Goal: Transaction & Acquisition: Purchase product/service

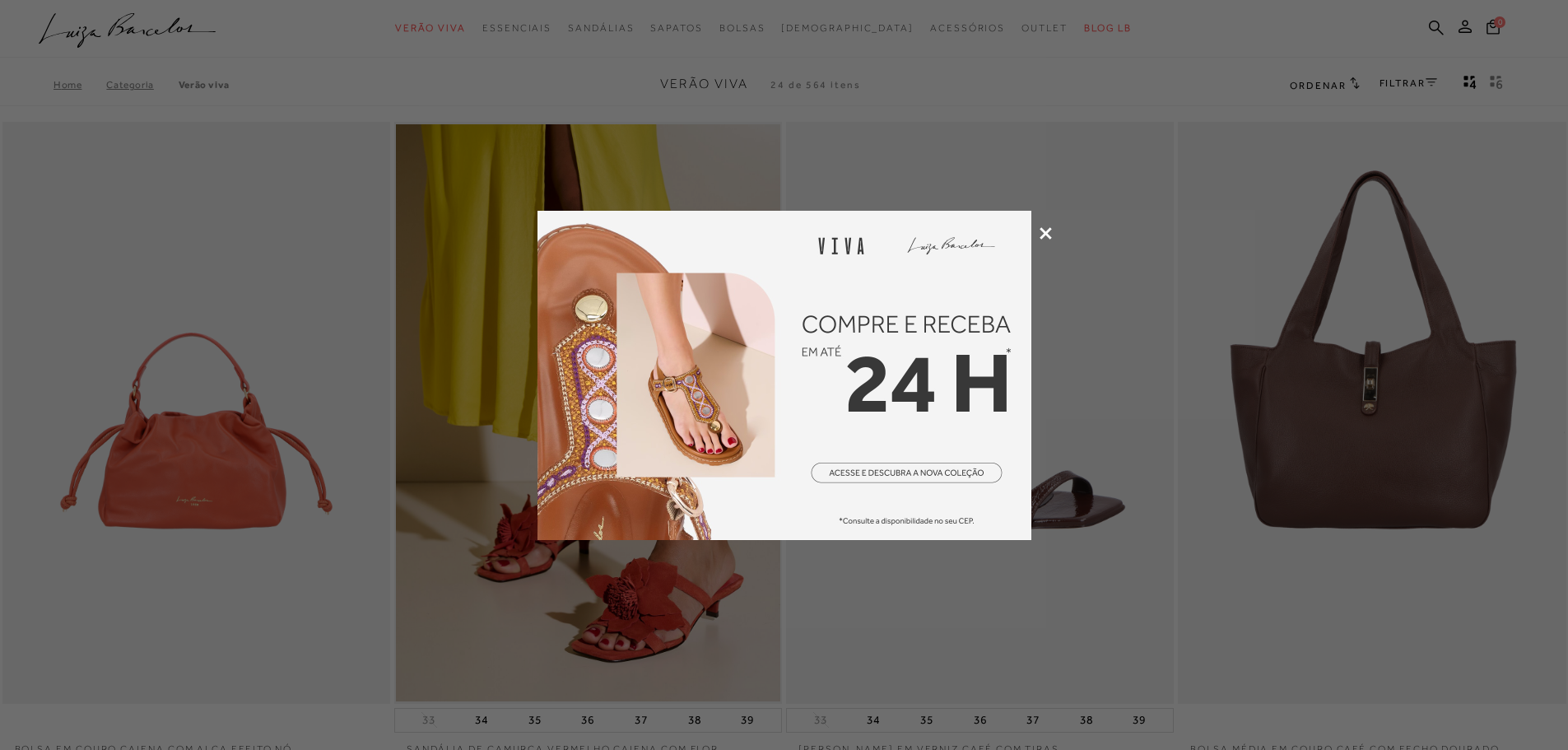
click at [1037, 231] on div at bounding box center [784, 375] width 1568 height 750
click at [1038, 237] on div at bounding box center [784, 375] width 1568 height 750
click at [1045, 237] on icon at bounding box center [1045, 233] width 12 height 12
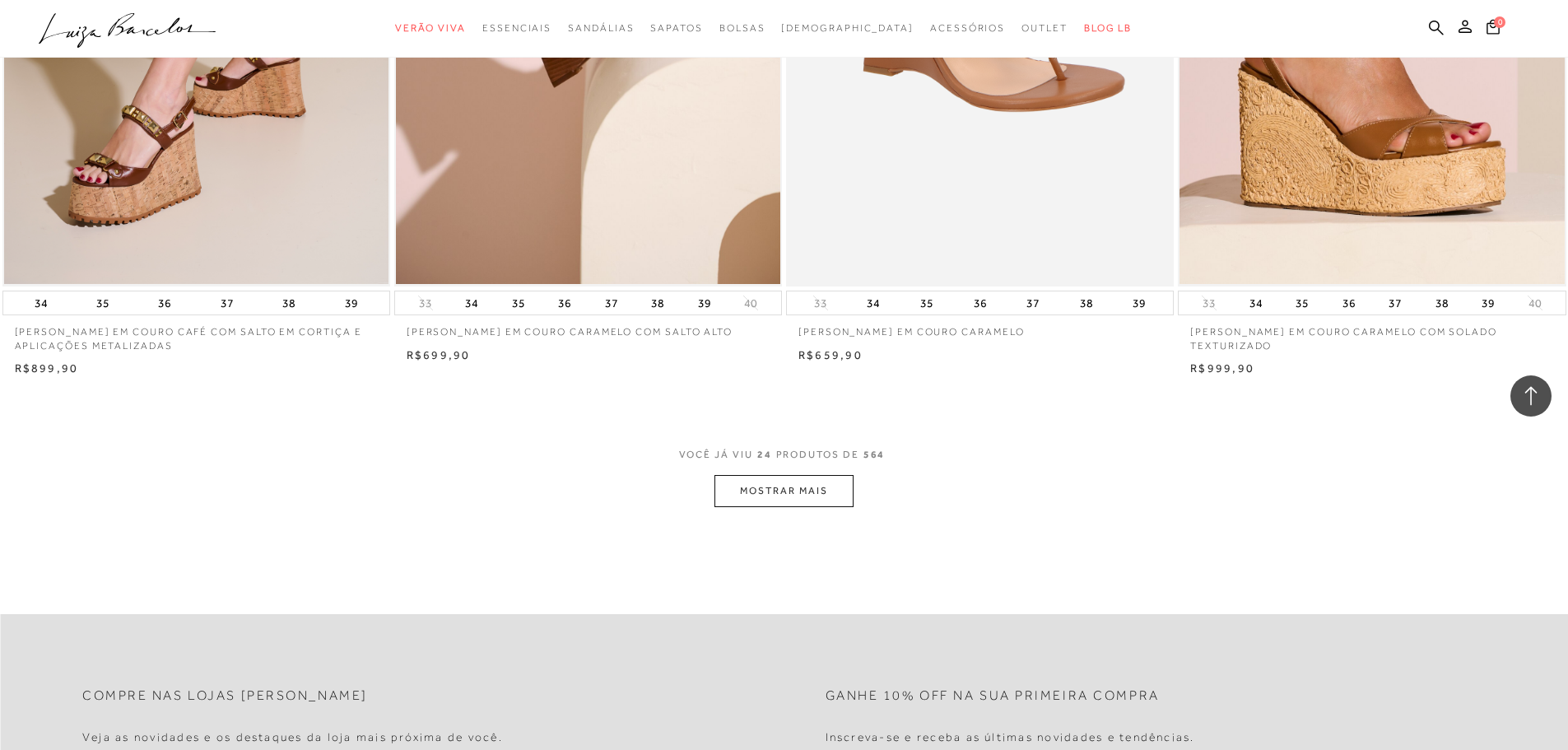
scroll to position [4059, 0]
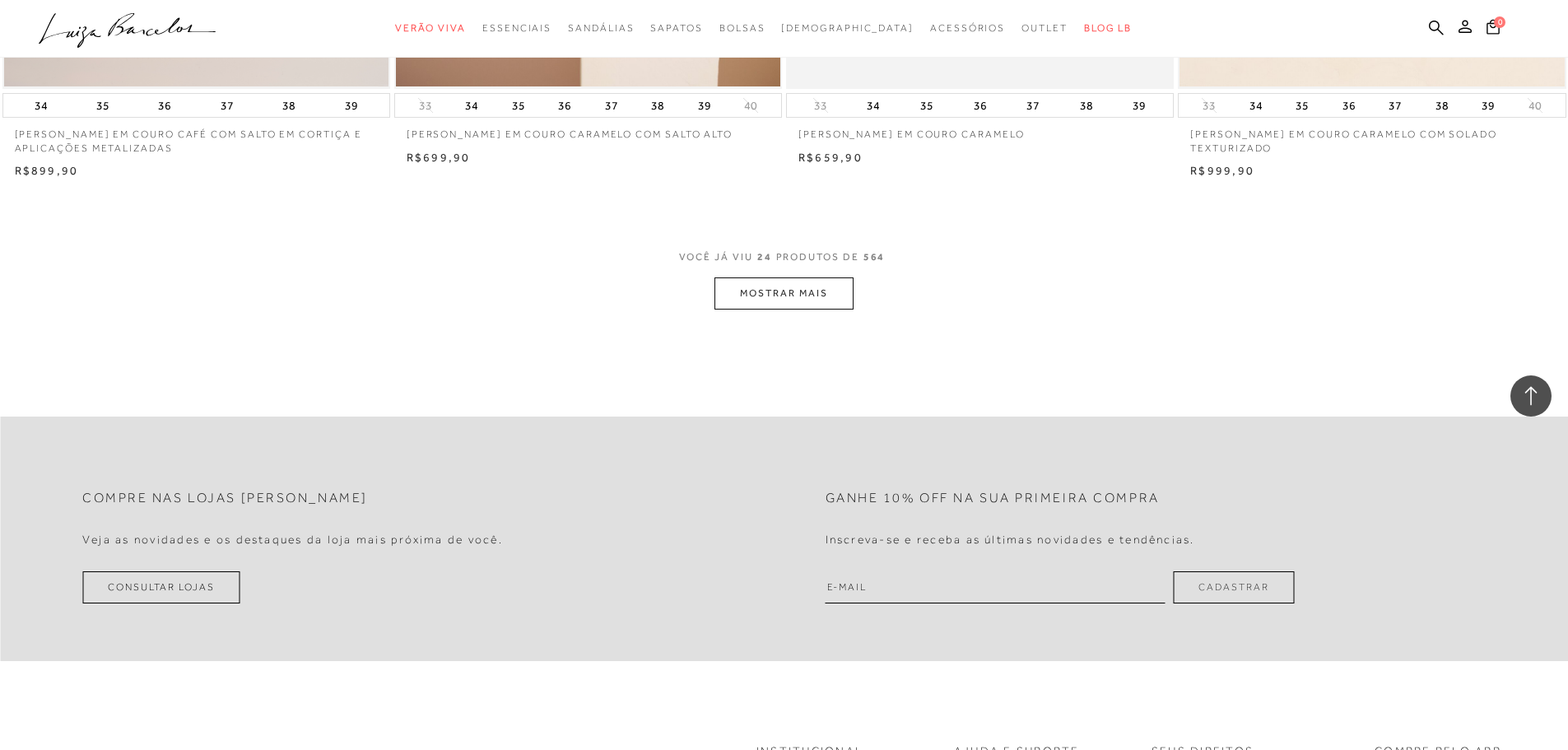
click at [814, 288] on button "MOSTRAR MAIS" at bounding box center [783, 293] width 138 height 32
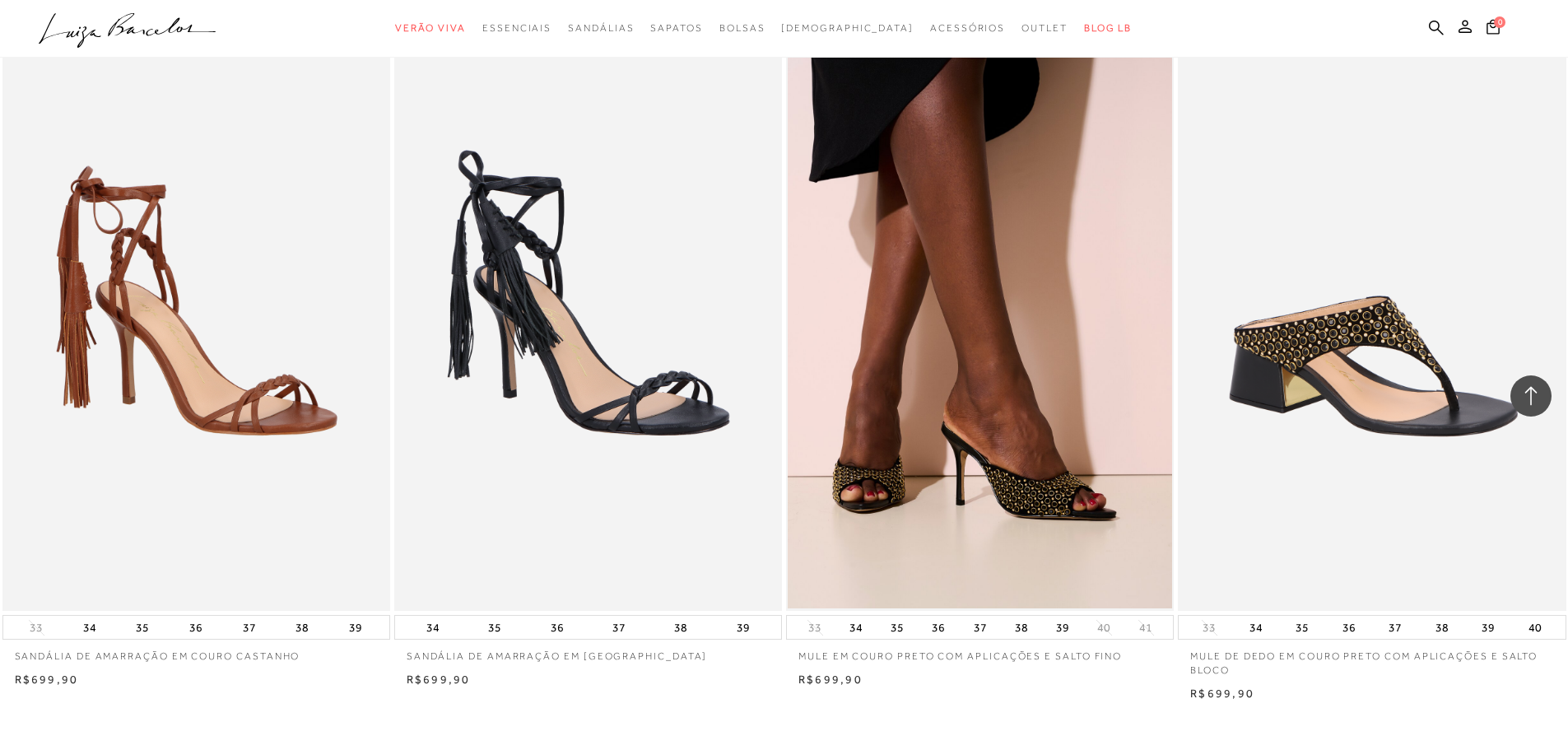
scroll to position [7783, 0]
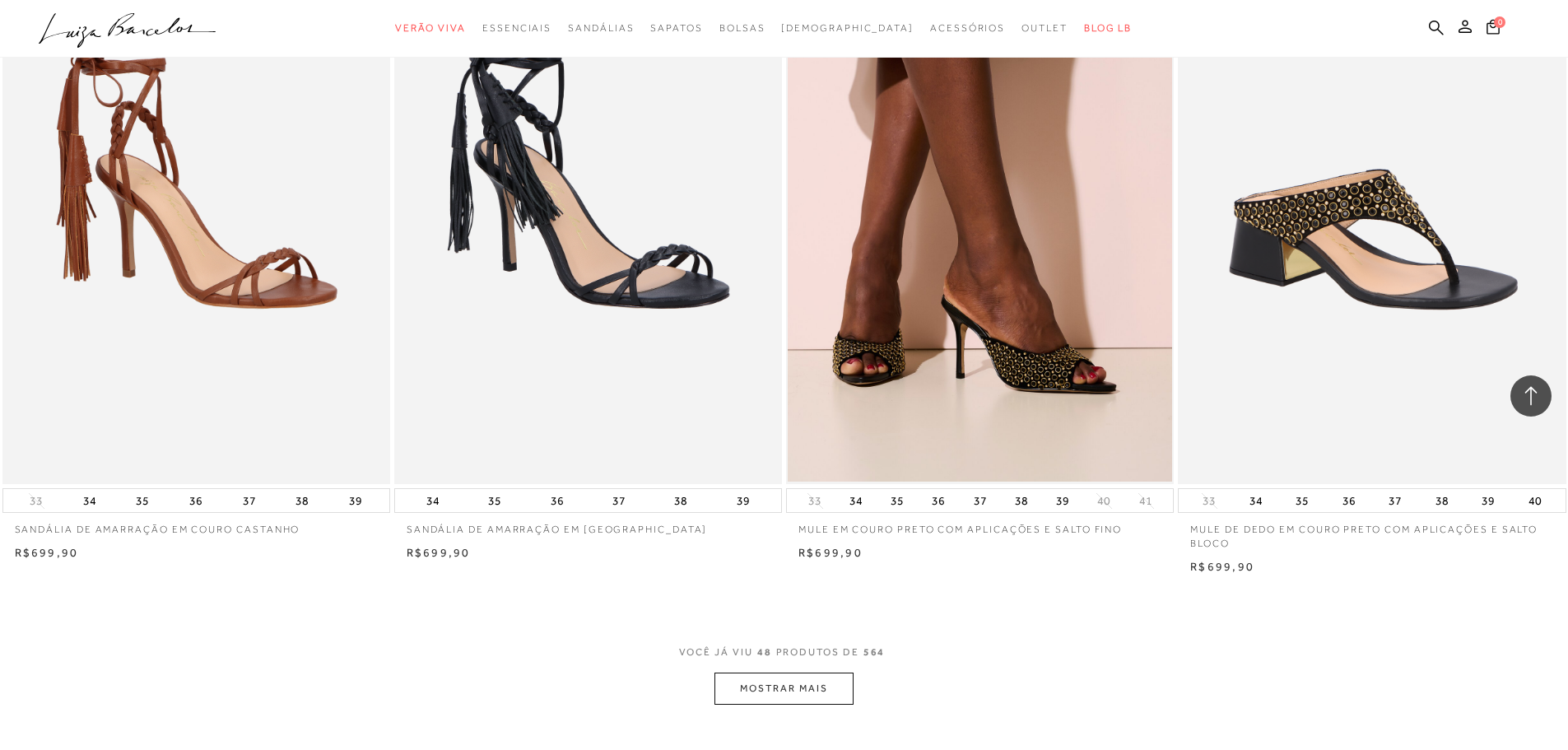
click at [832, 698] on button "MOSTRAR MAIS" at bounding box center [783, 688] width 138 height 32
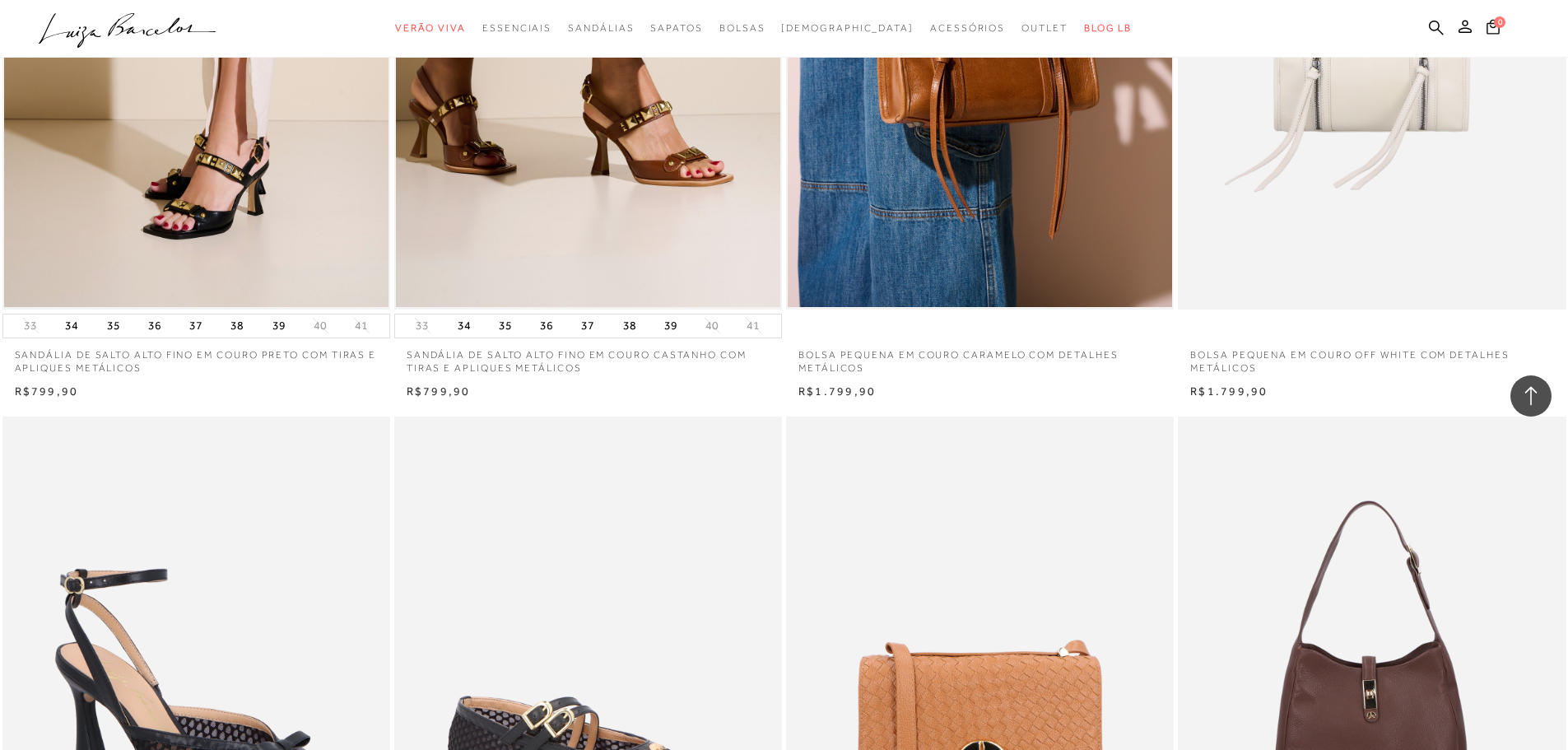
scroll to position [11712, 0]
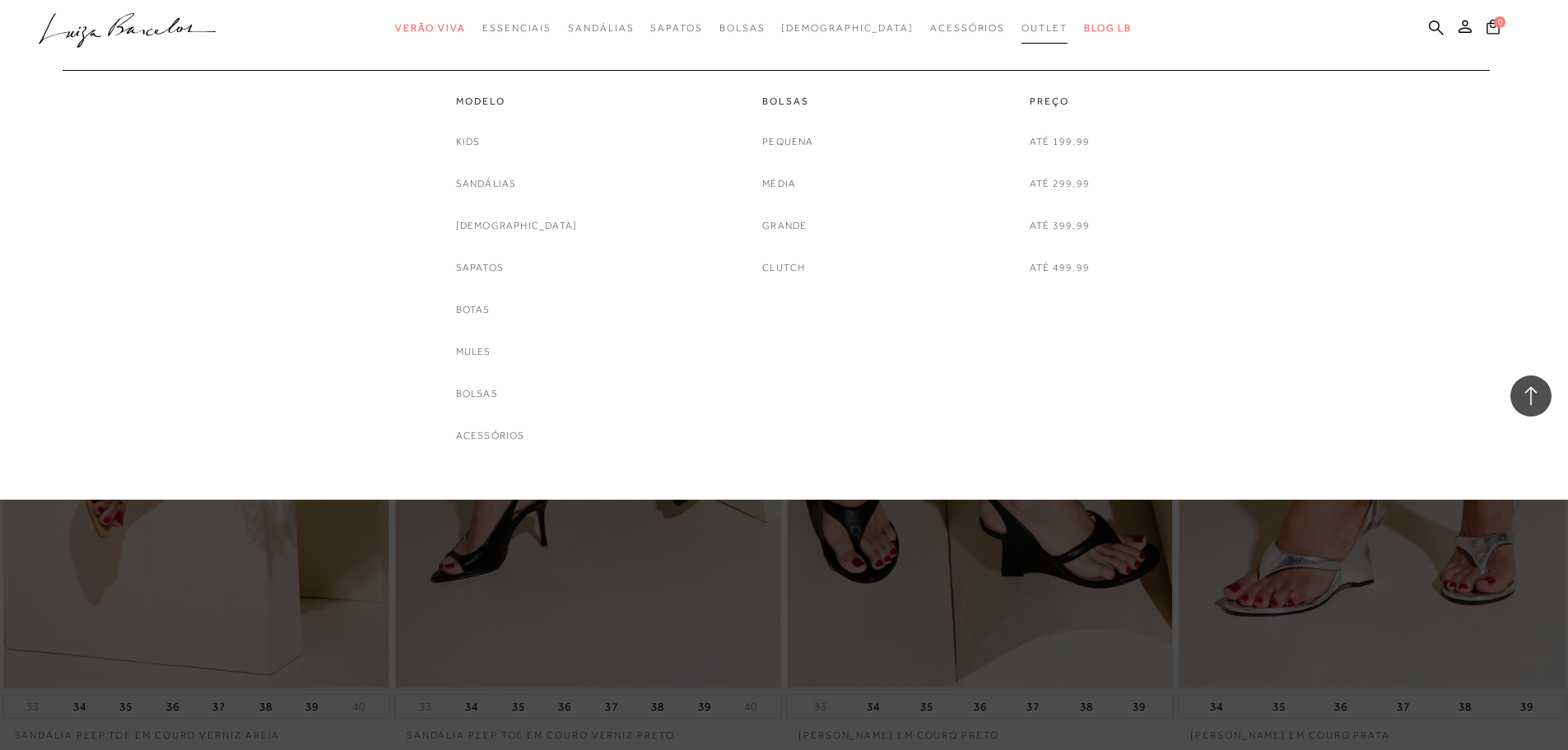
click at [1021, 27] on span "Outlet" at bounding box center [1044, 28] width 46 height 12
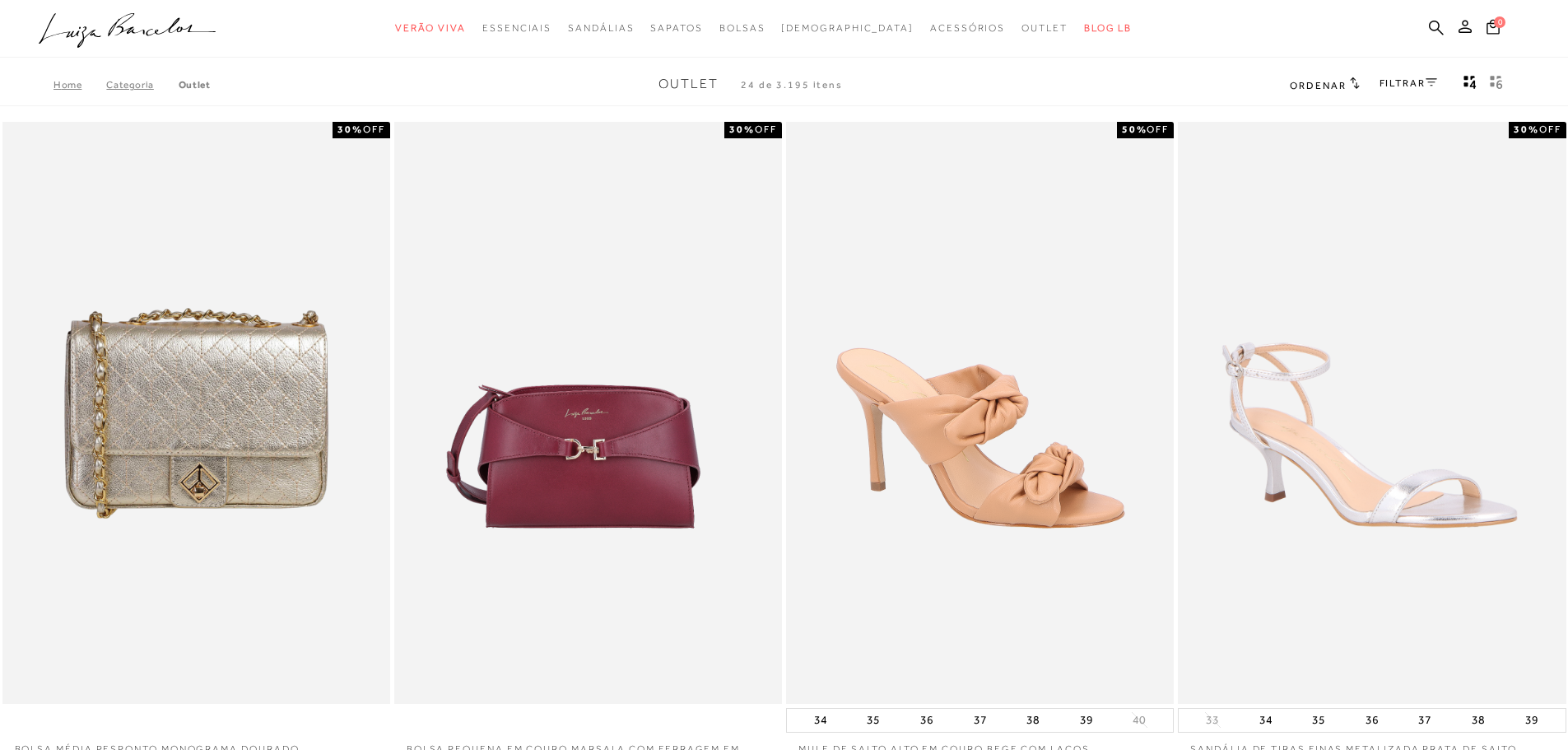
click at [191, 83] on link "Outlet" at bounding box center [194, 85] width 32 height 12
click at [1397, 85] on link "FILTRAR" at bounding box center [1408, 83] width 58 height 12
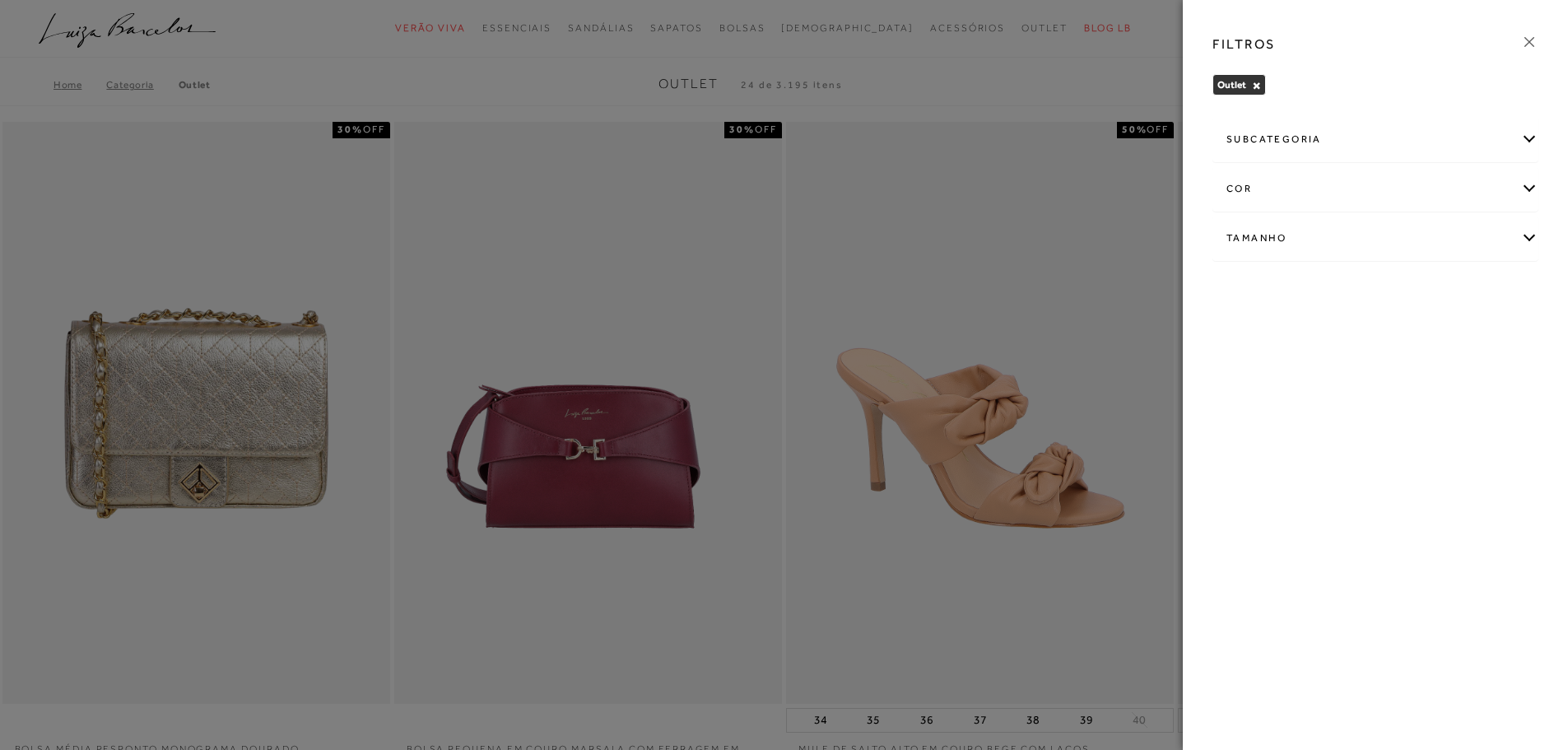
click at [1525, 141] on div "subcategoria" at bounding box center [1375, 139] width 324 height 43
click at [1293, 187] on span "Modelo" at bounding box center [1281, 183] width 34 height 12
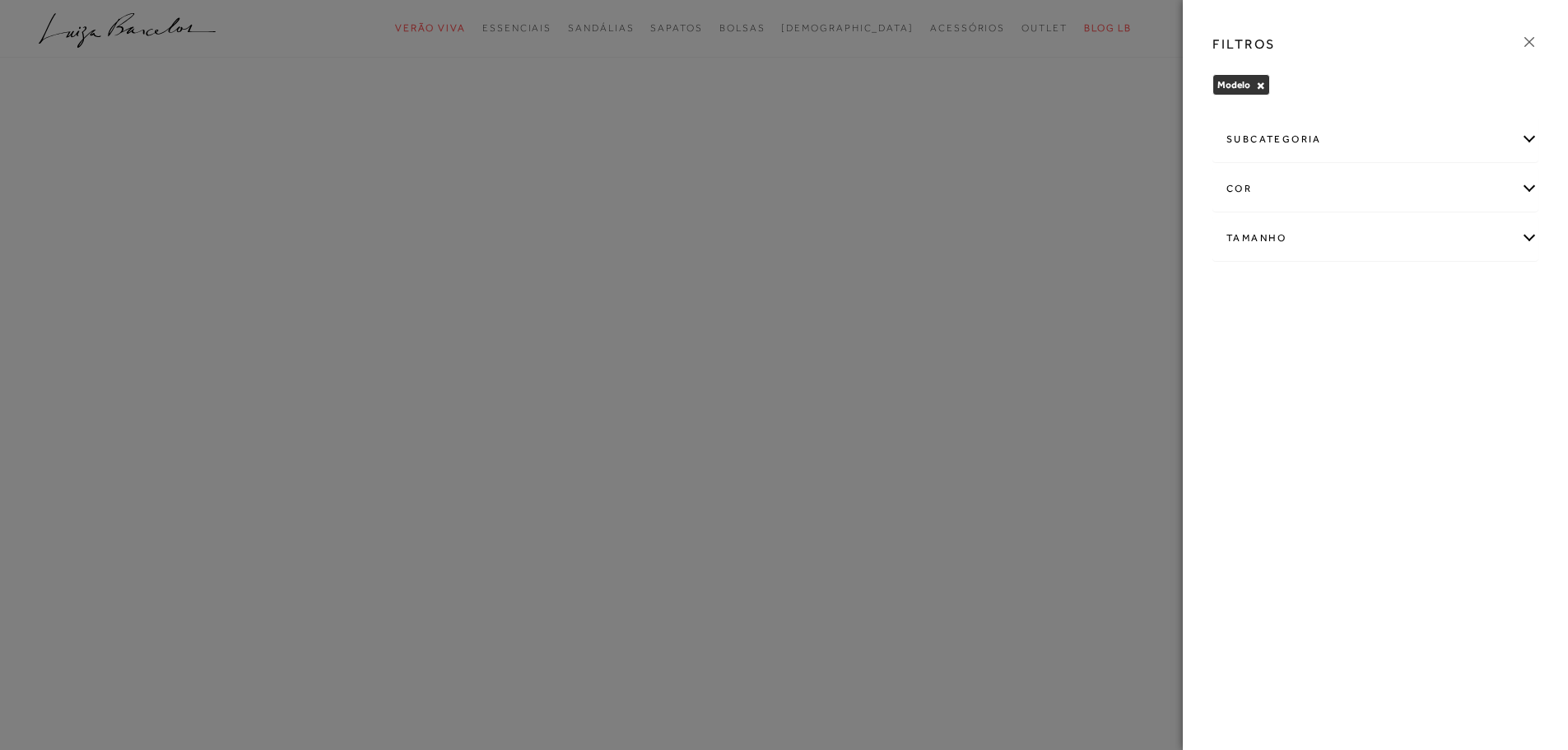
click at [1526, 141] on div "subcategoria" at bounding box center [1375, 139] width 324 height 43
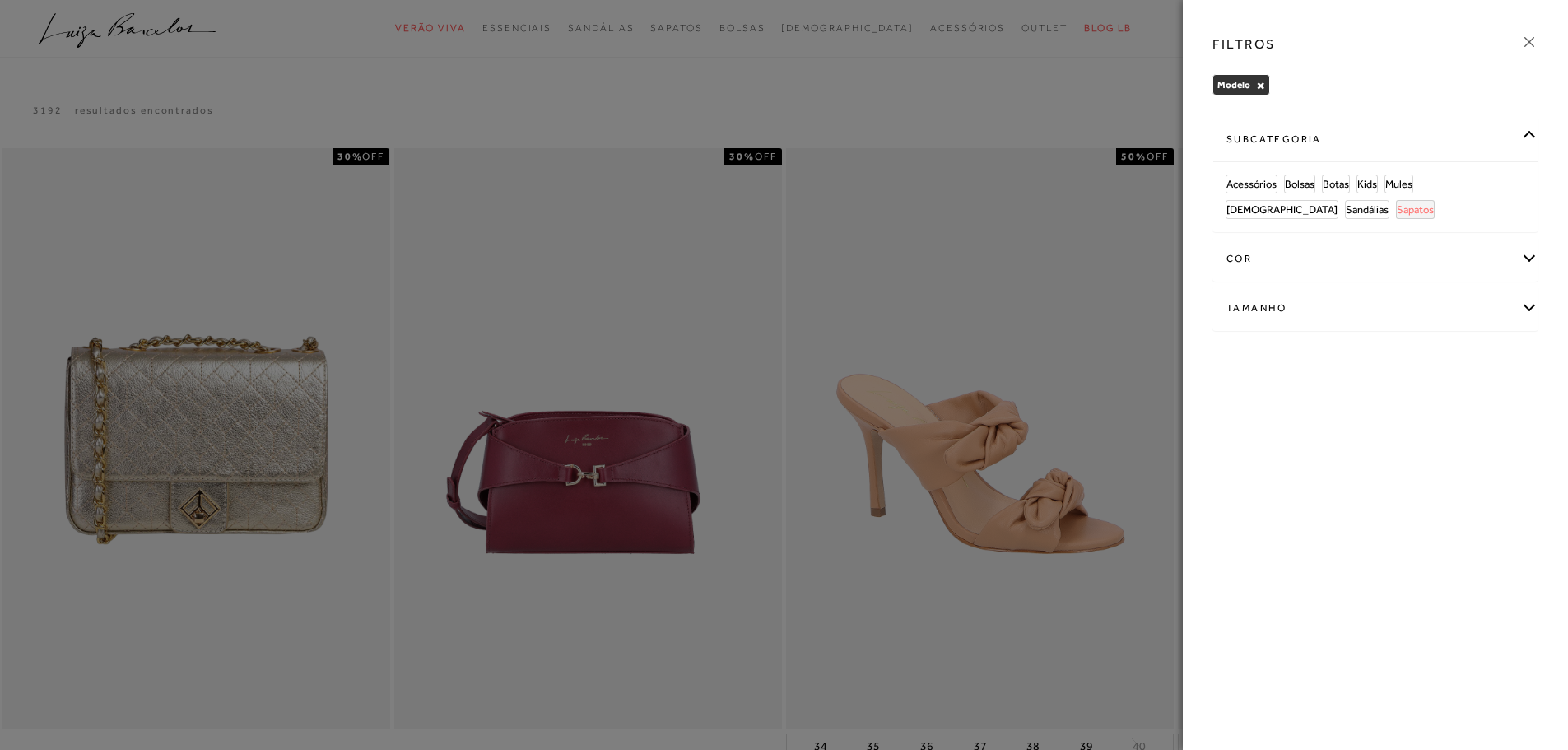
click at [1397, 212] on span "Sapatos" at bounding box center [1415, 209] width 37 height 12
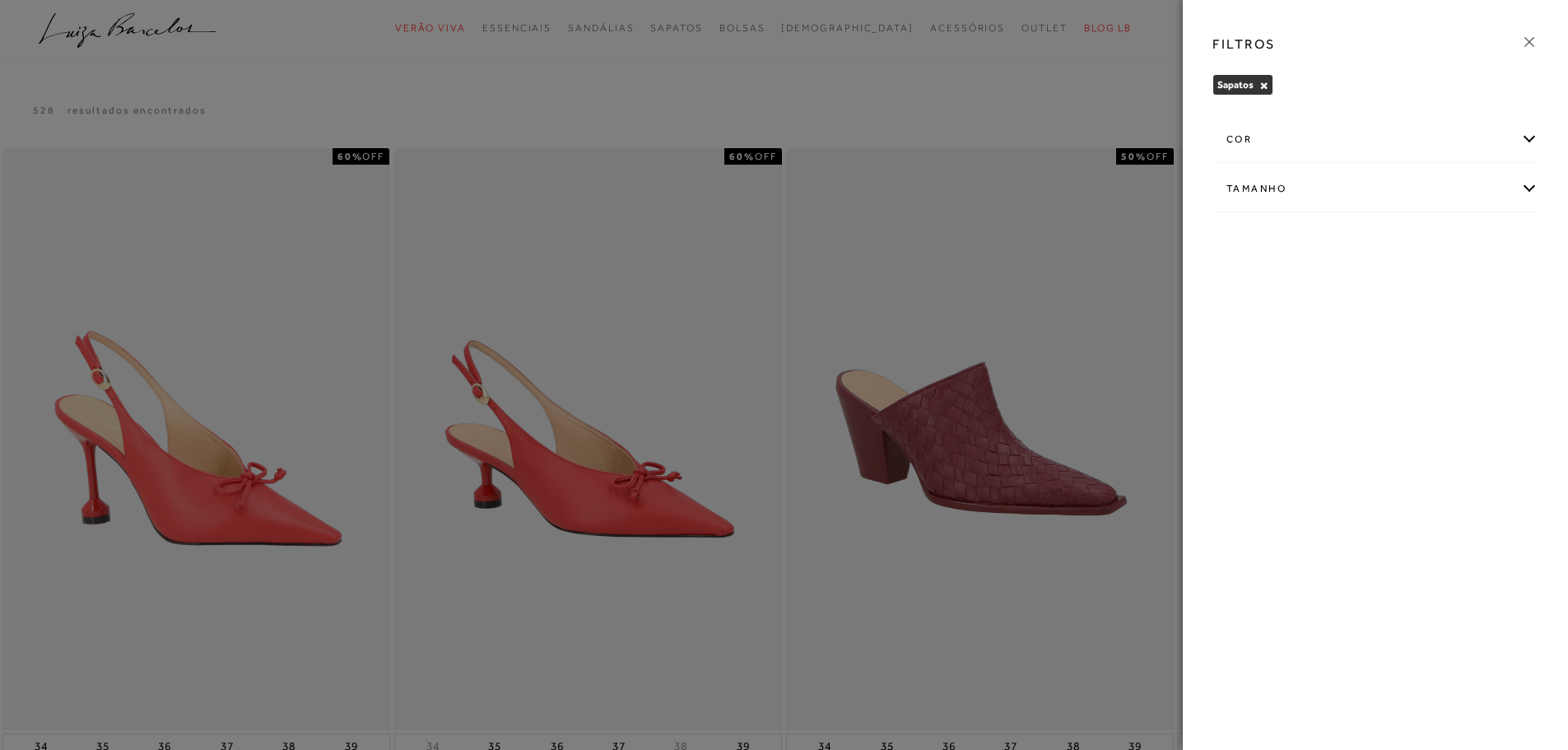
click at [1532, 193] on div "Tamanho" at bounding box center [1375, 189] width 324 height 43
click at [1494, 293] on label "36" at bounding box center [1475, 286] width 38 height 35
click at [1470, 293] on input "36" at bounding box center [1461, 288] width 17 height 17
checkbox input "true"
click at [1528, 47] on icon at bounding box center [1529, 42] width 18 height 18
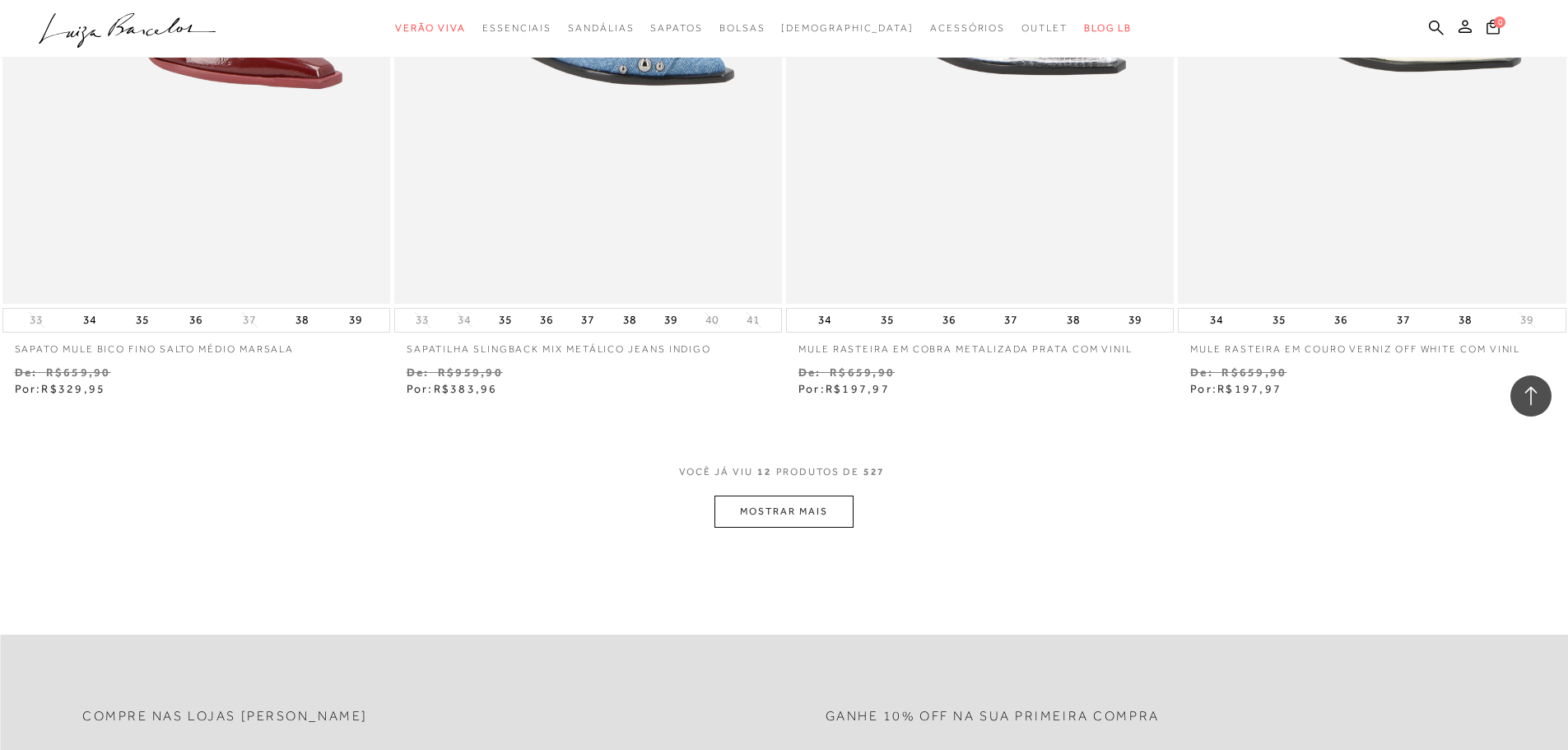
scroll to position [1867, 0]
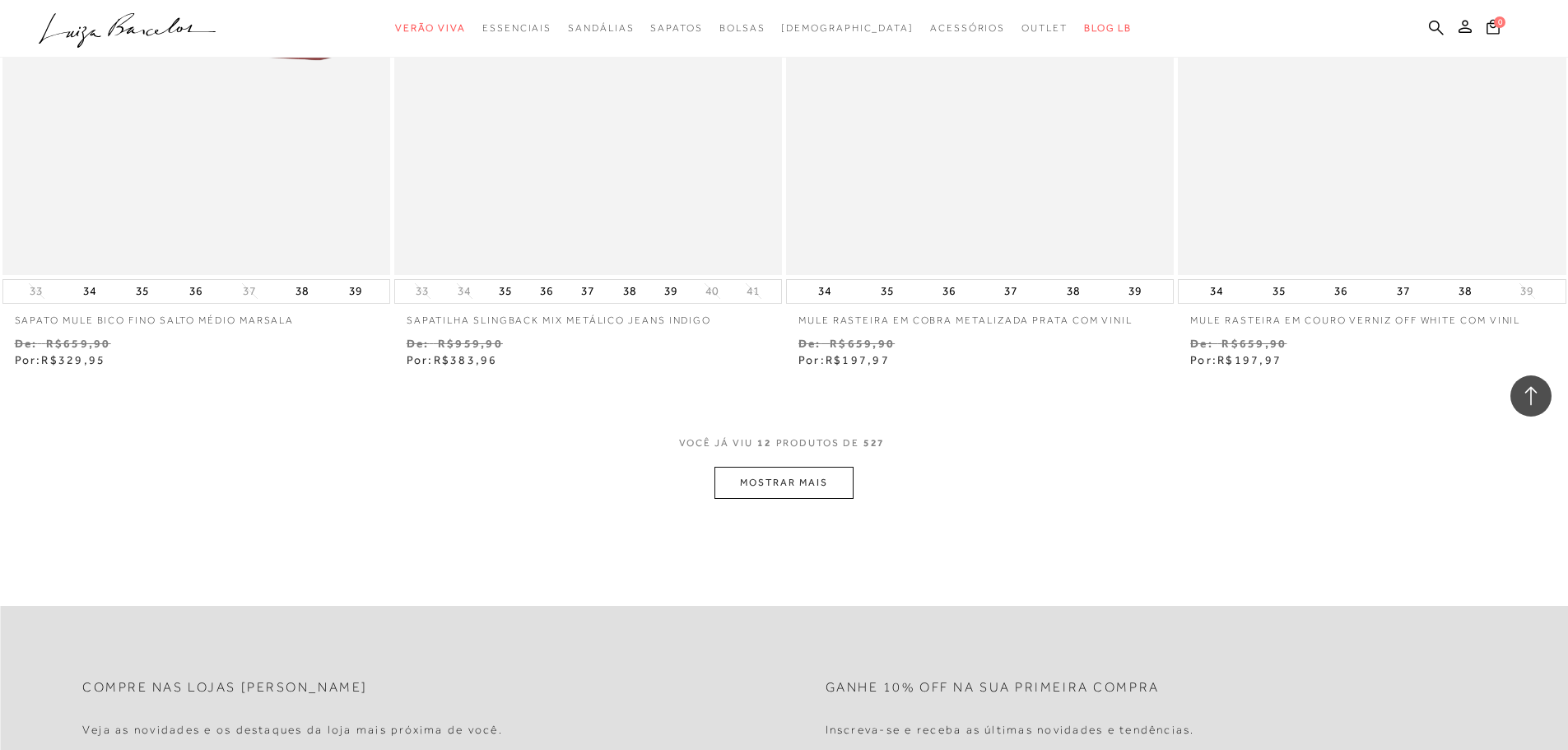
click at [820, 481] on button "MOSTRAR MAIS" at bounding box center [783, 482] width 138 height 32
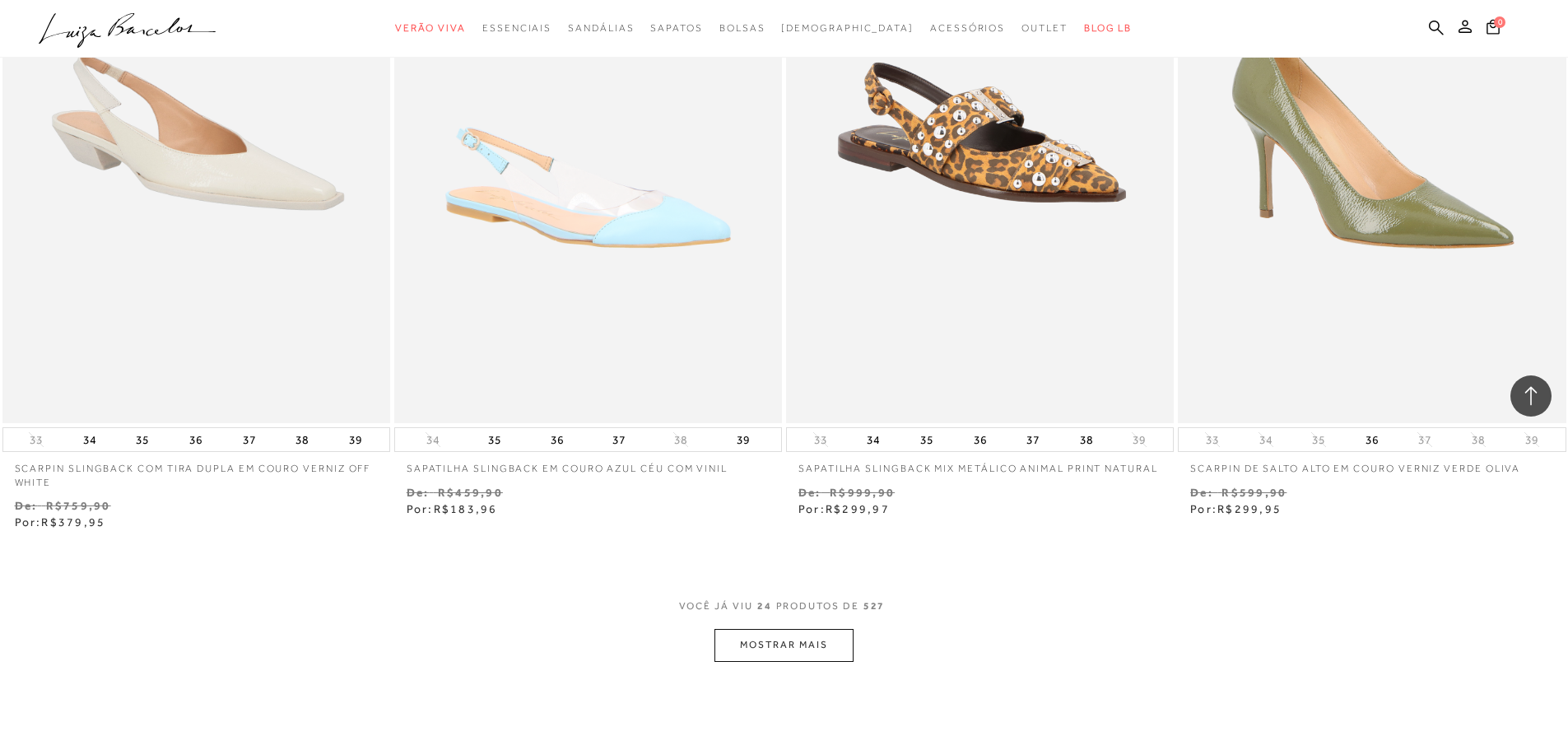
scroll to position [3860, 0]
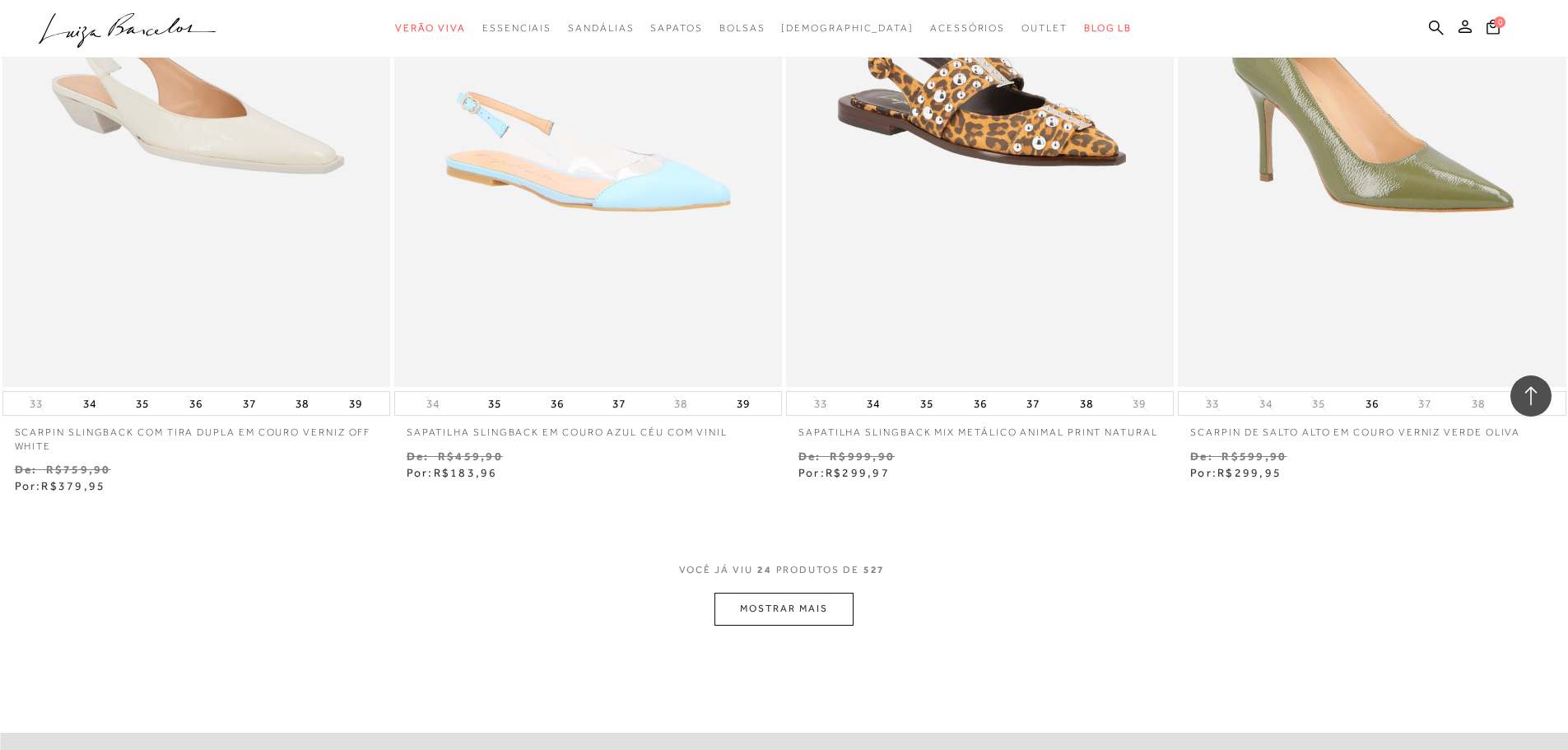
click at [775, 613] on button "MOSTRAR MAIS" at bounding box center [783, 608] width 138 height 32
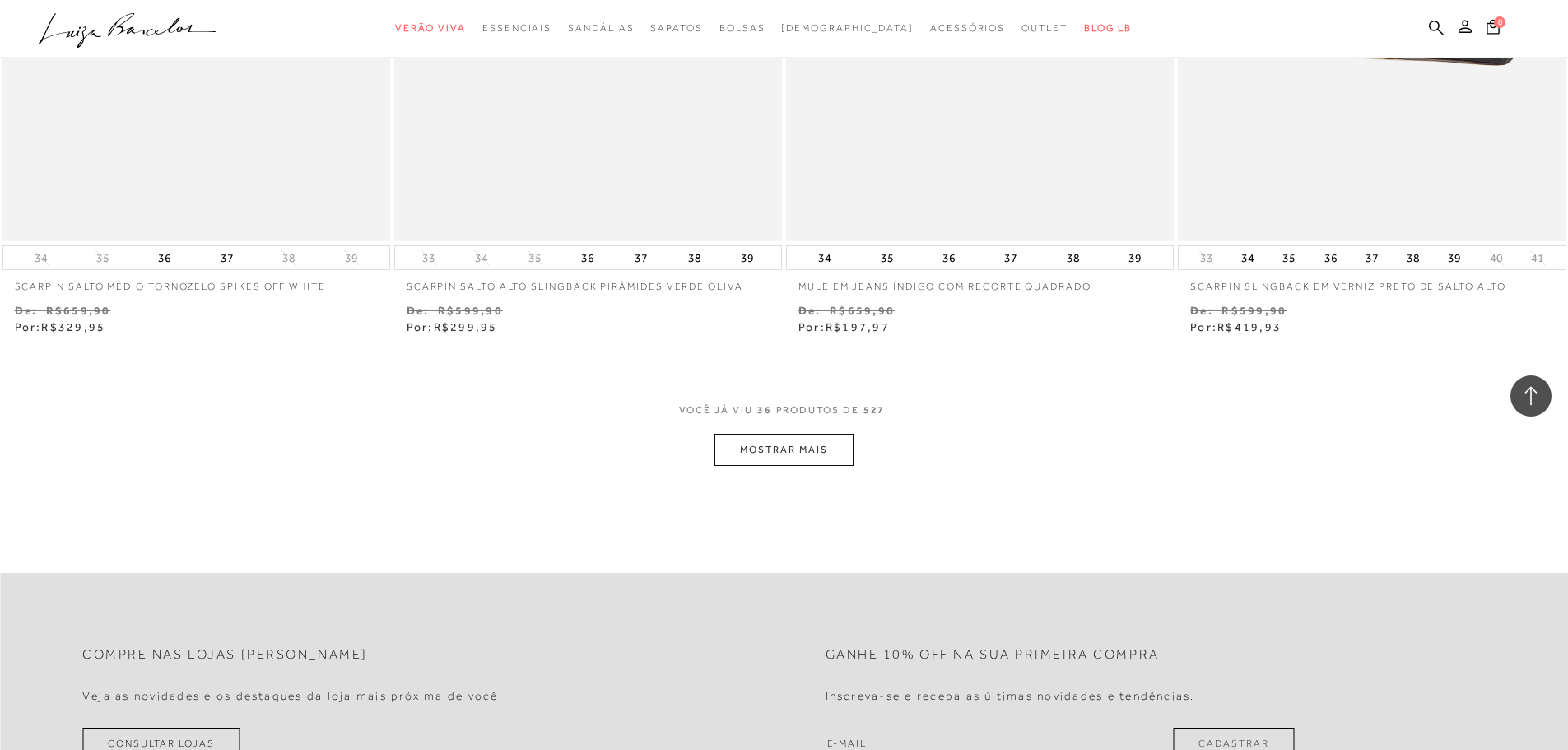
scroll to position [6167, 0]
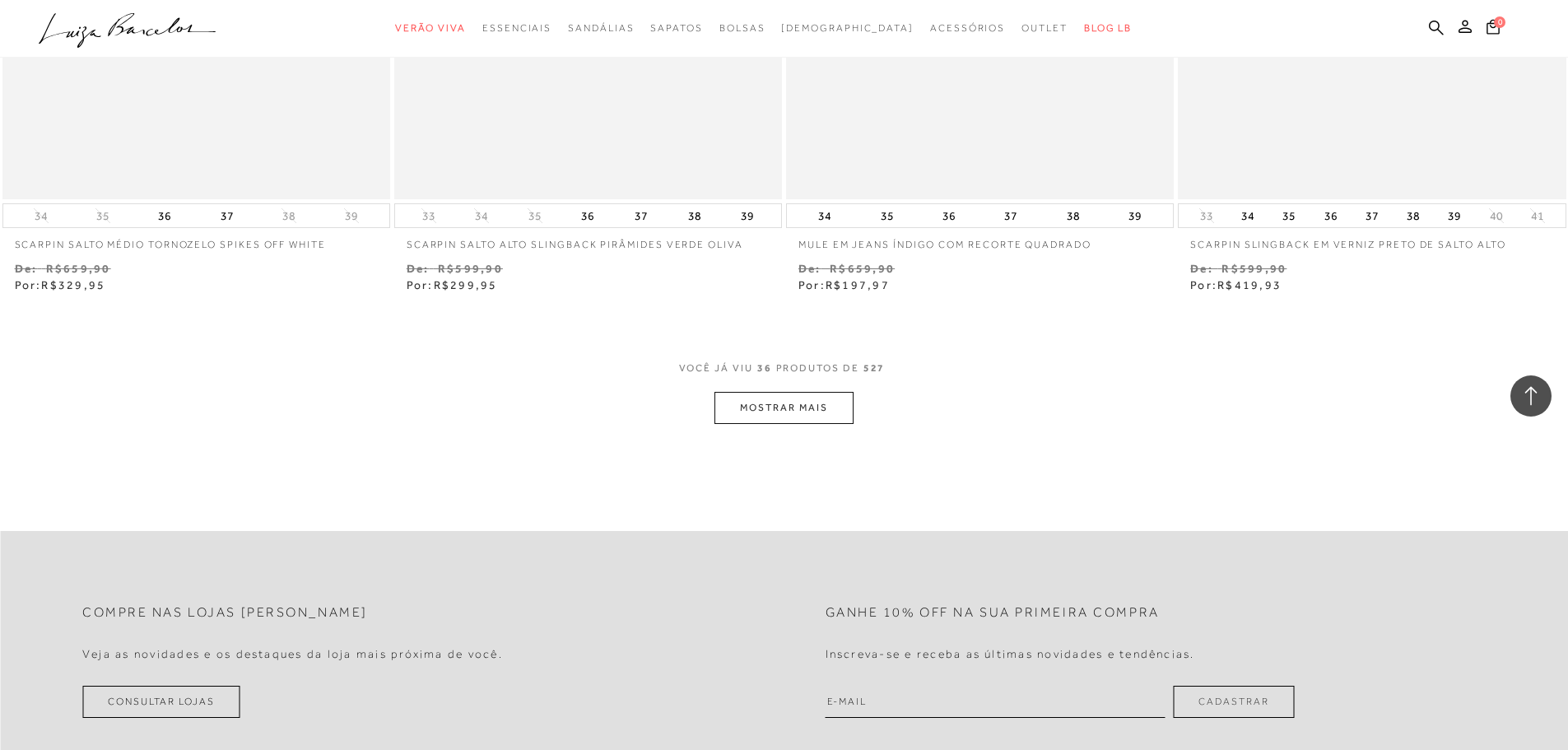
click at [790, 416] on button "MOSTRAR MAIS" at bounding box center [783, 408] width 138 height 32
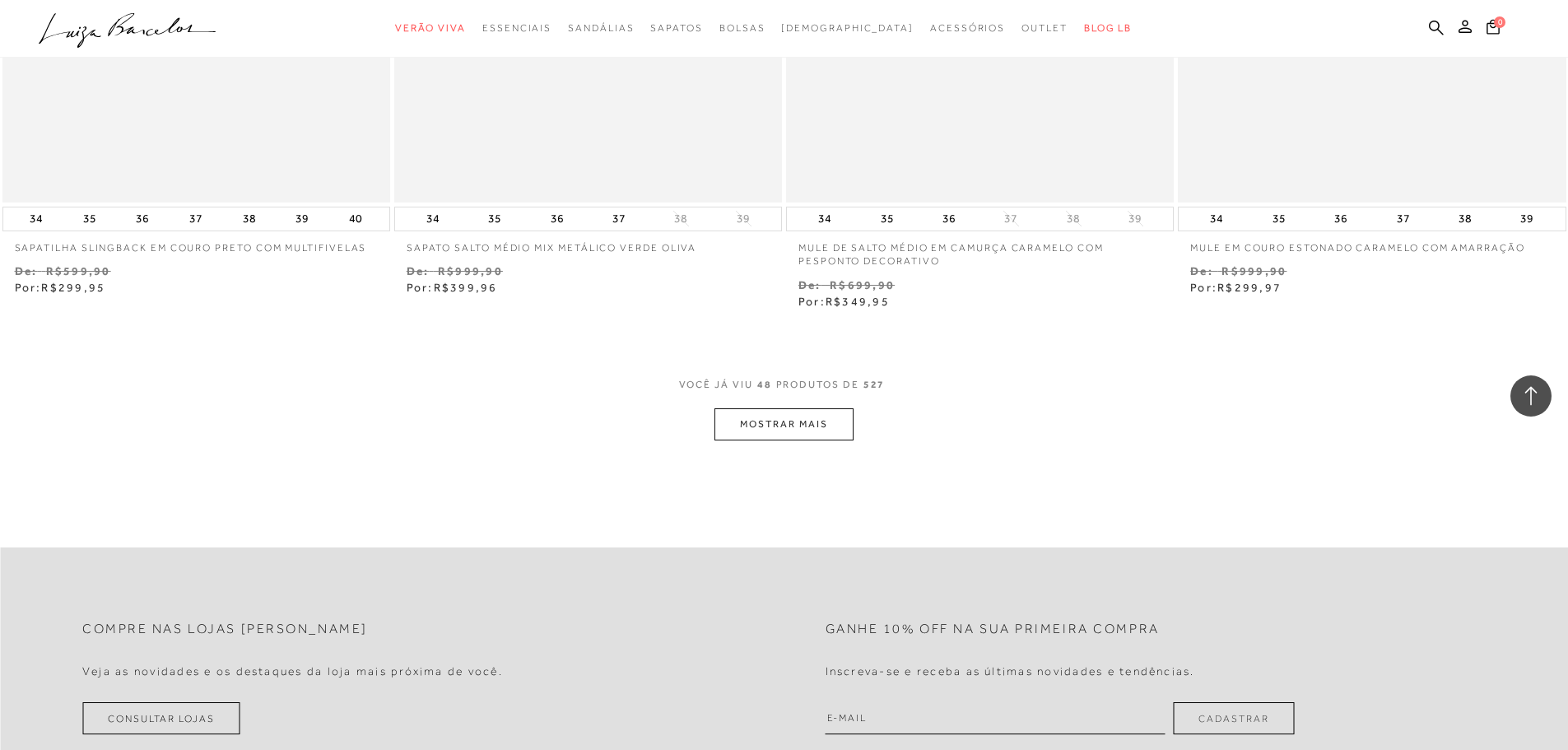
scroll to position [8286, 0]
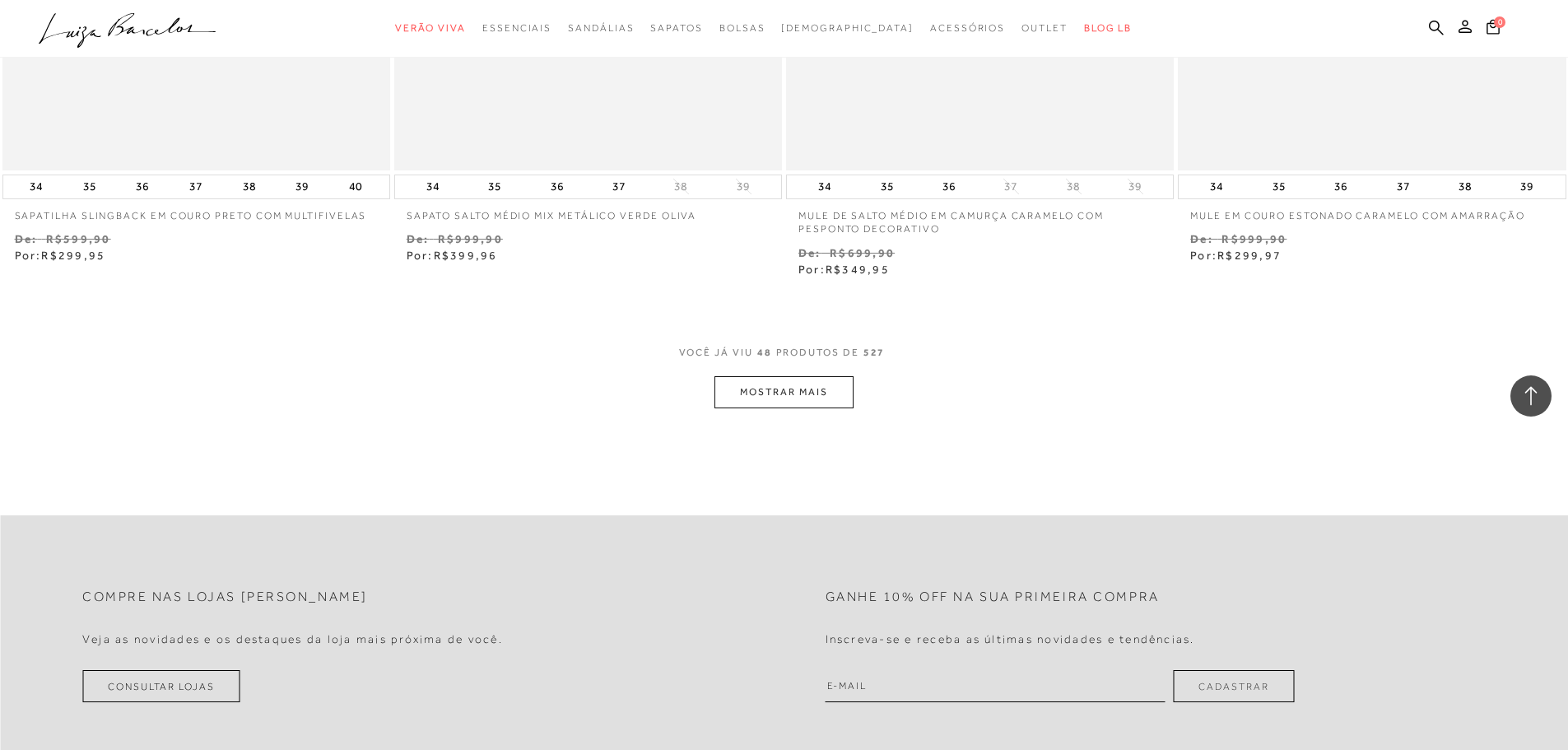
click at [775, 395] on button "MOSTRAR MAIS" at bounding box center [783, 392] width 138 height 32
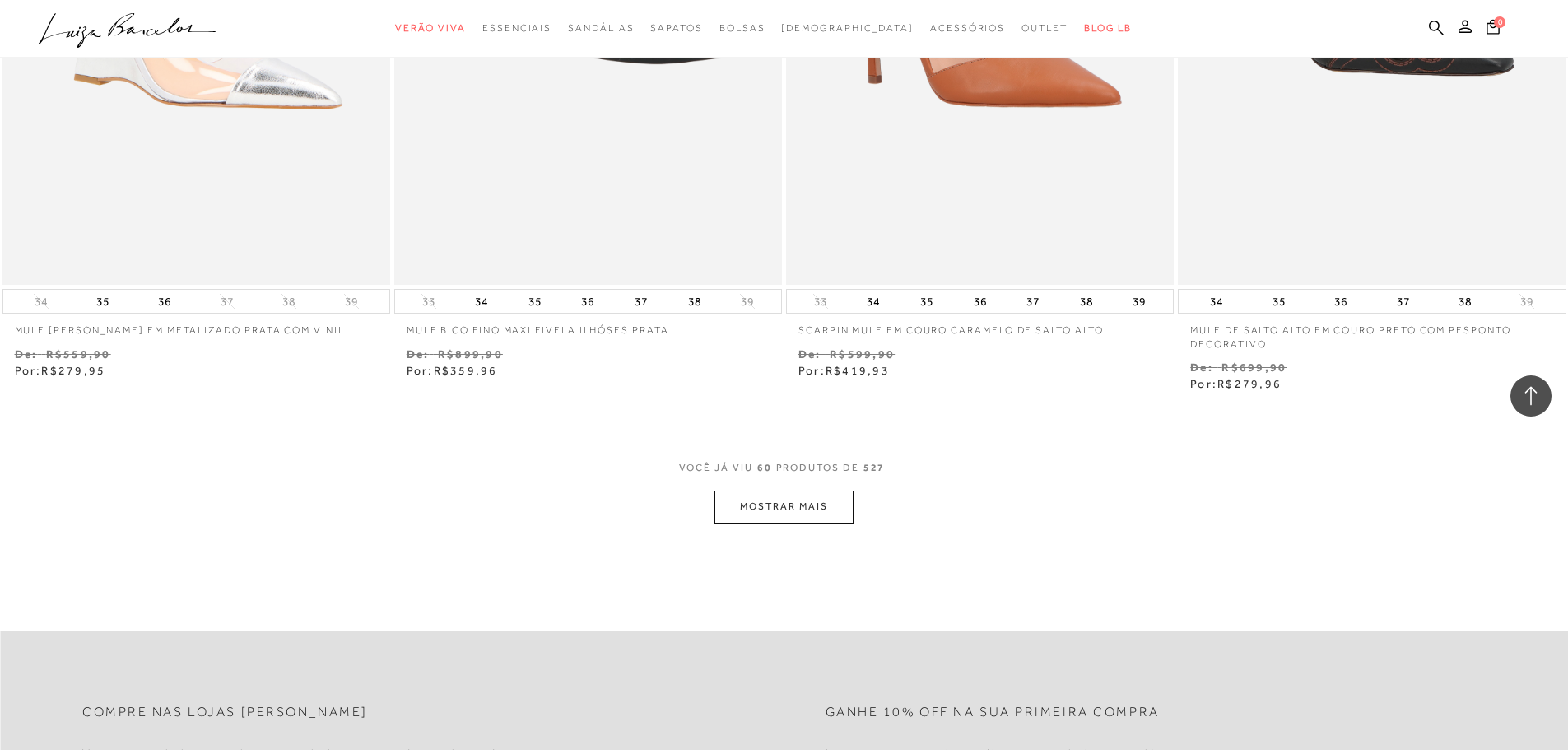
scroll to position [10304, 0]
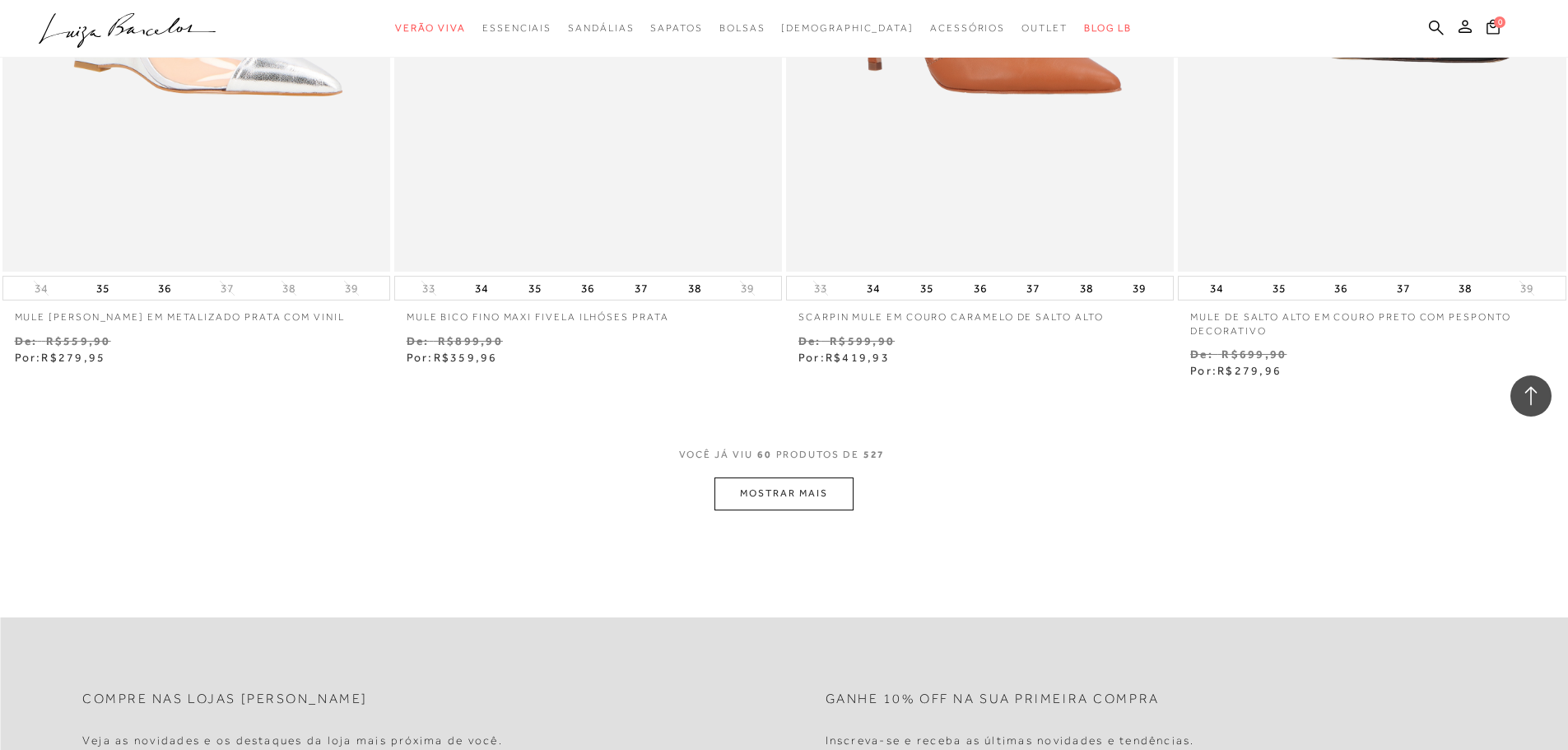
click at [721, 490] on button "MOSTRAR MAIS" at bounding box center [783, 493] width 138 height 32
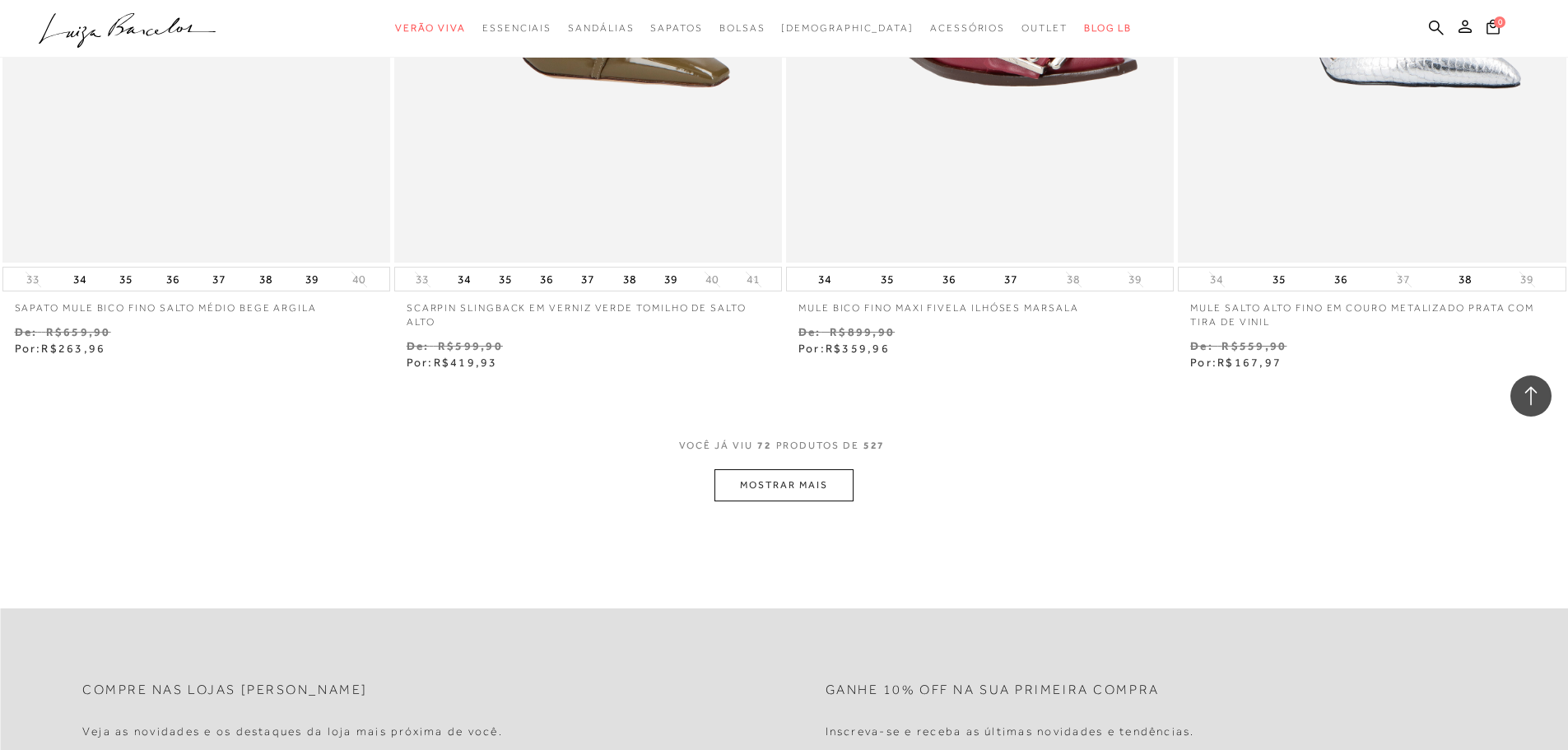
scroll to position [12526, 0]
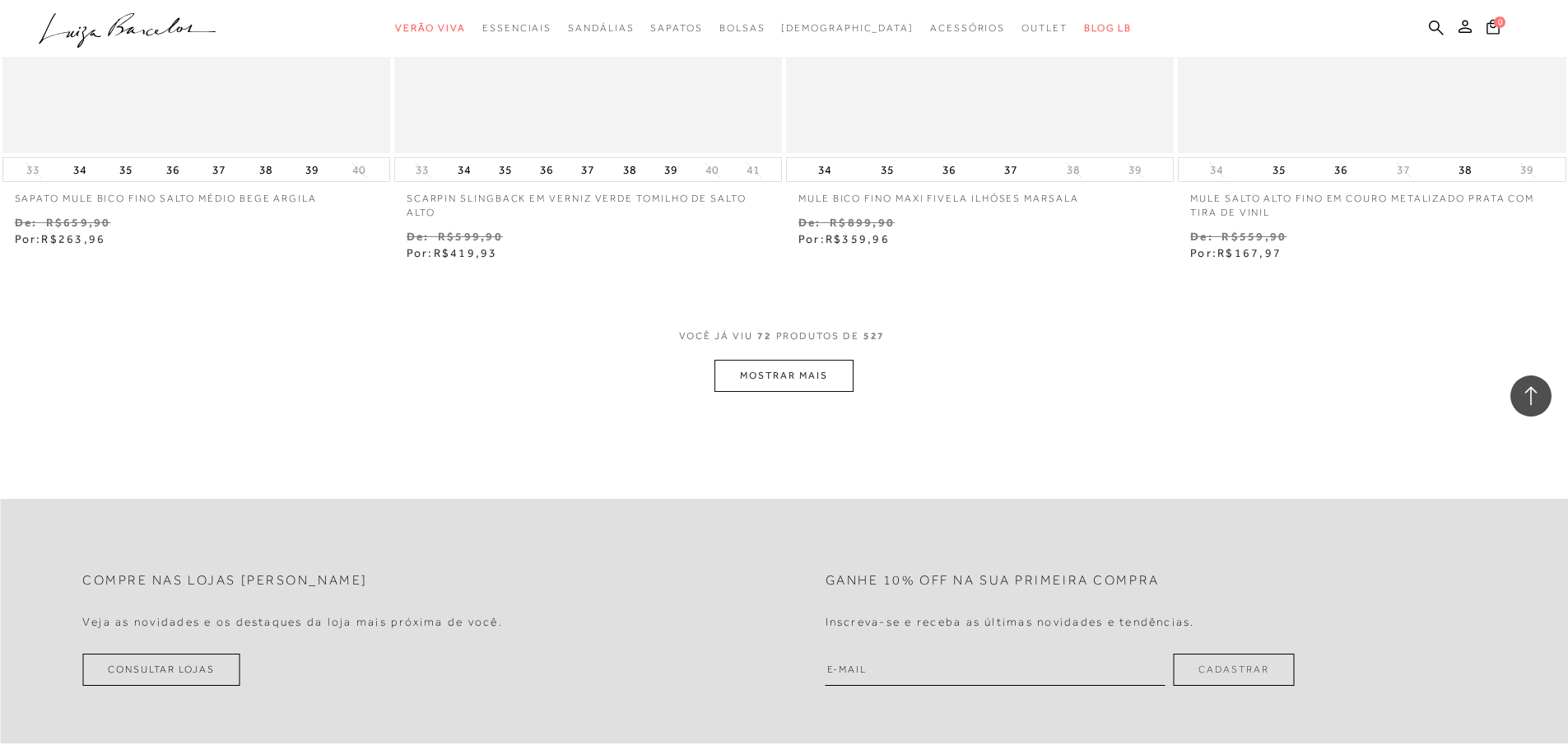
click at [815, 386] on button "MOSTRAR MAIS" at bounding box center [783, 375] width 138 height 32
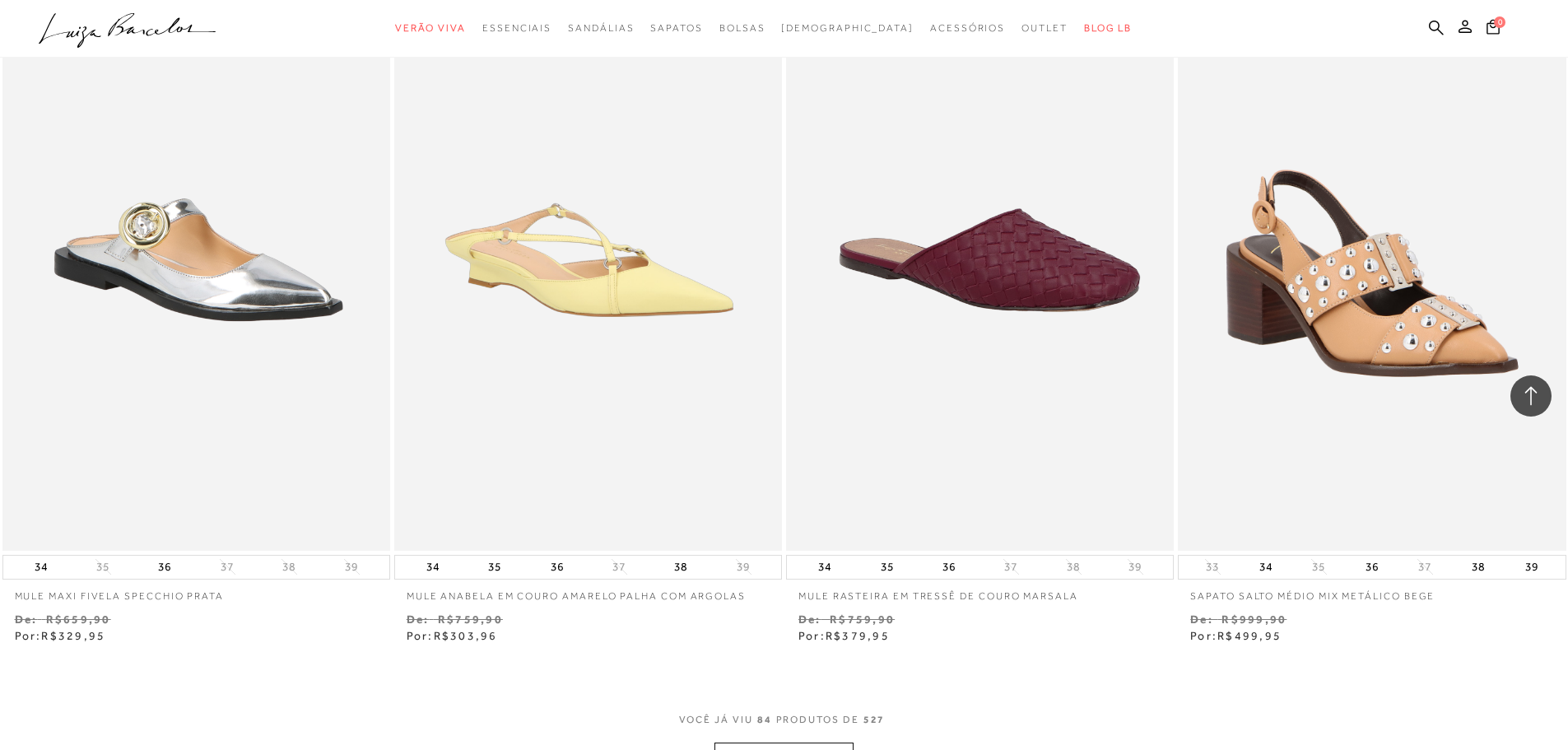
scroll to position [14487, 0]
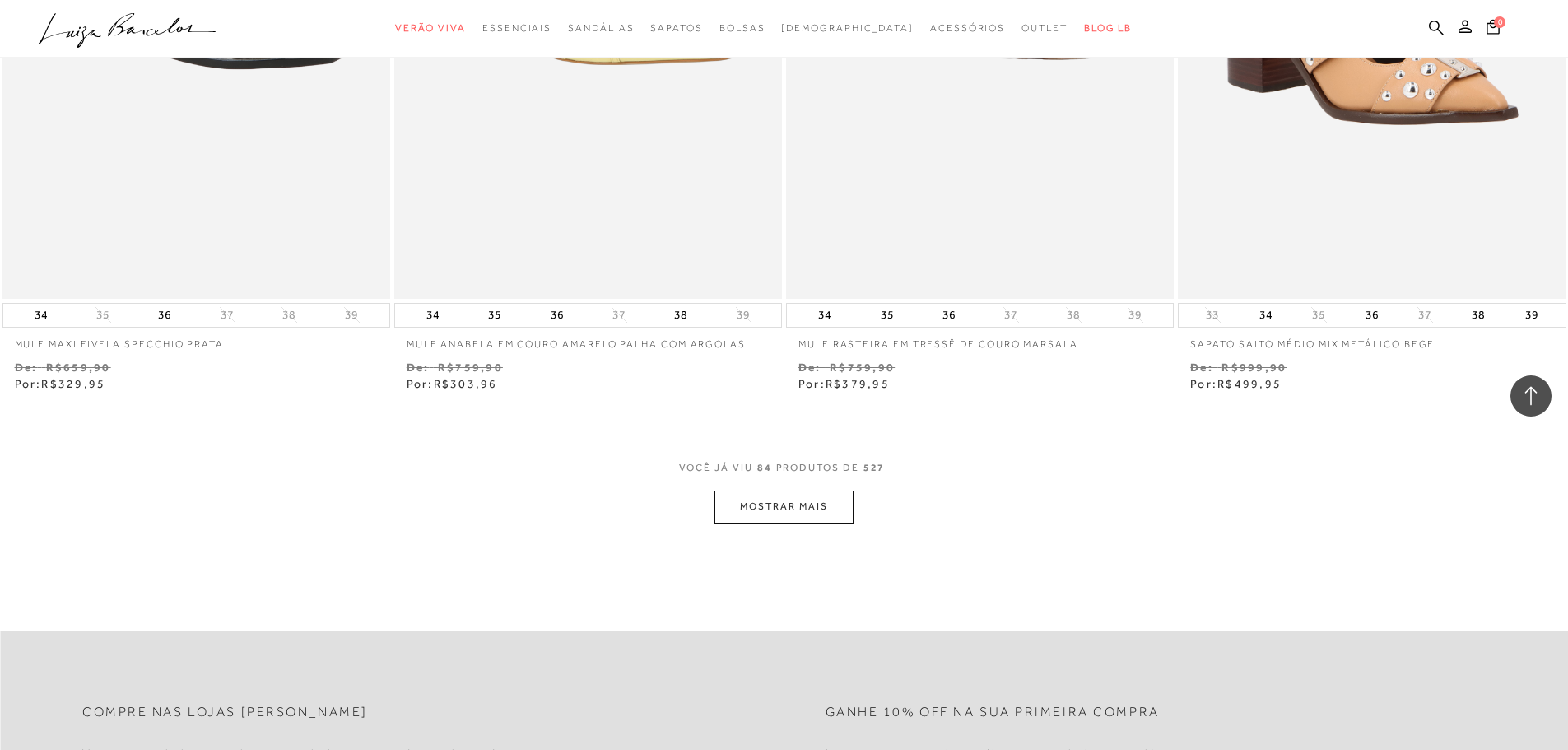
click at [839, 501] on button "MOSTRAR MAIS" at bounding box center [783, 506] width 138 height 32
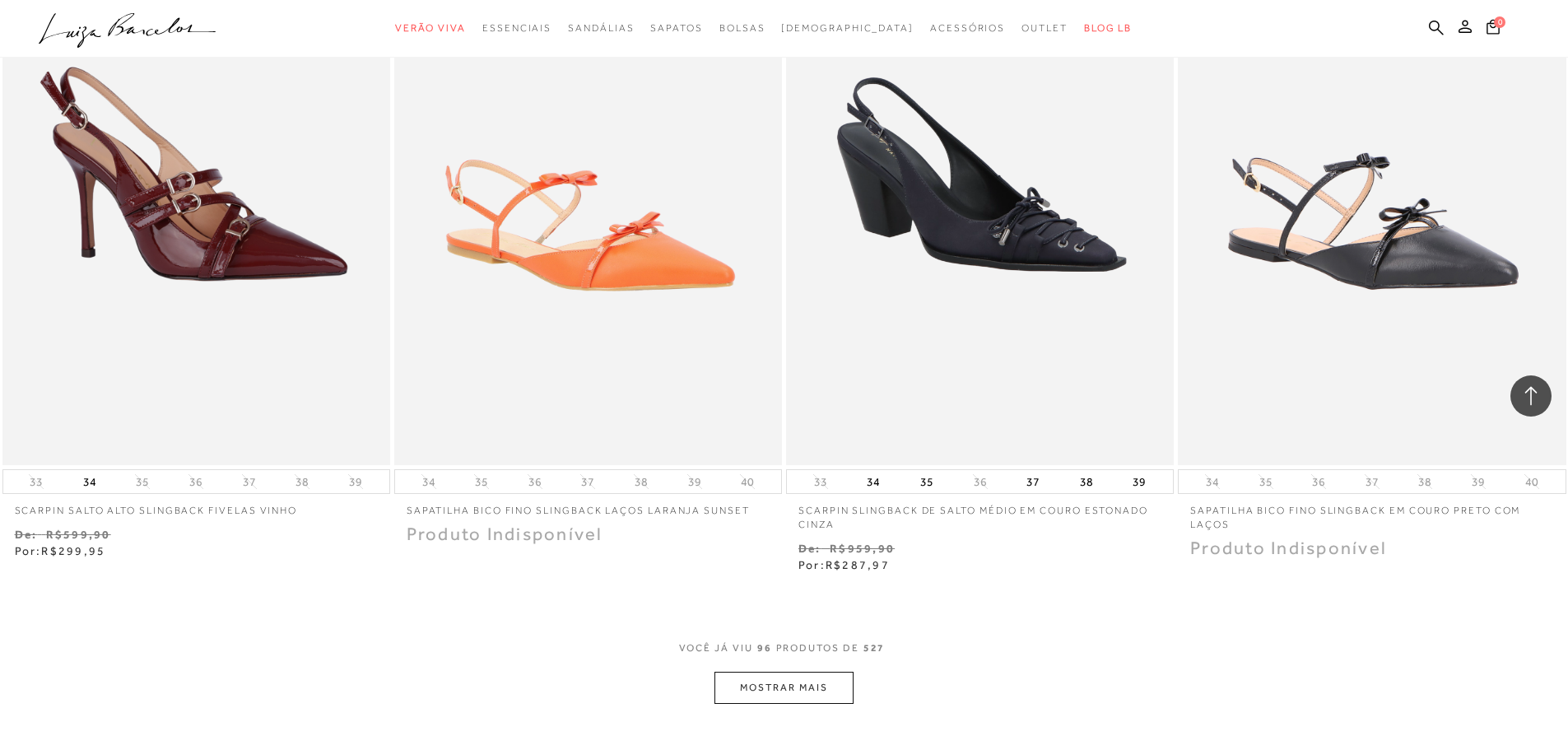
scroll to position [16588, 0]
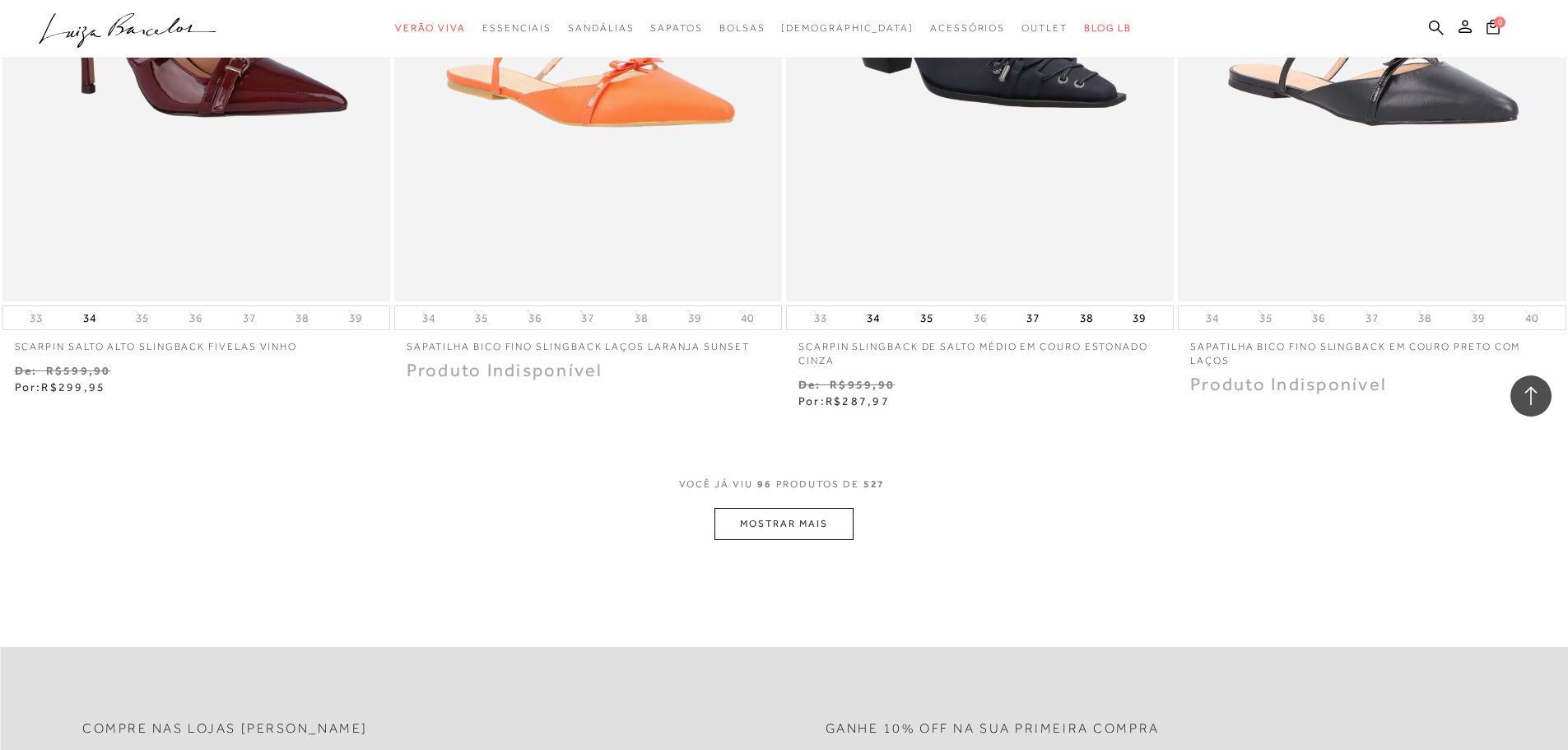
click at [791, 537] on button "MOSTRAR MAIS" at bounding box center [783, 524] width 138 height 32
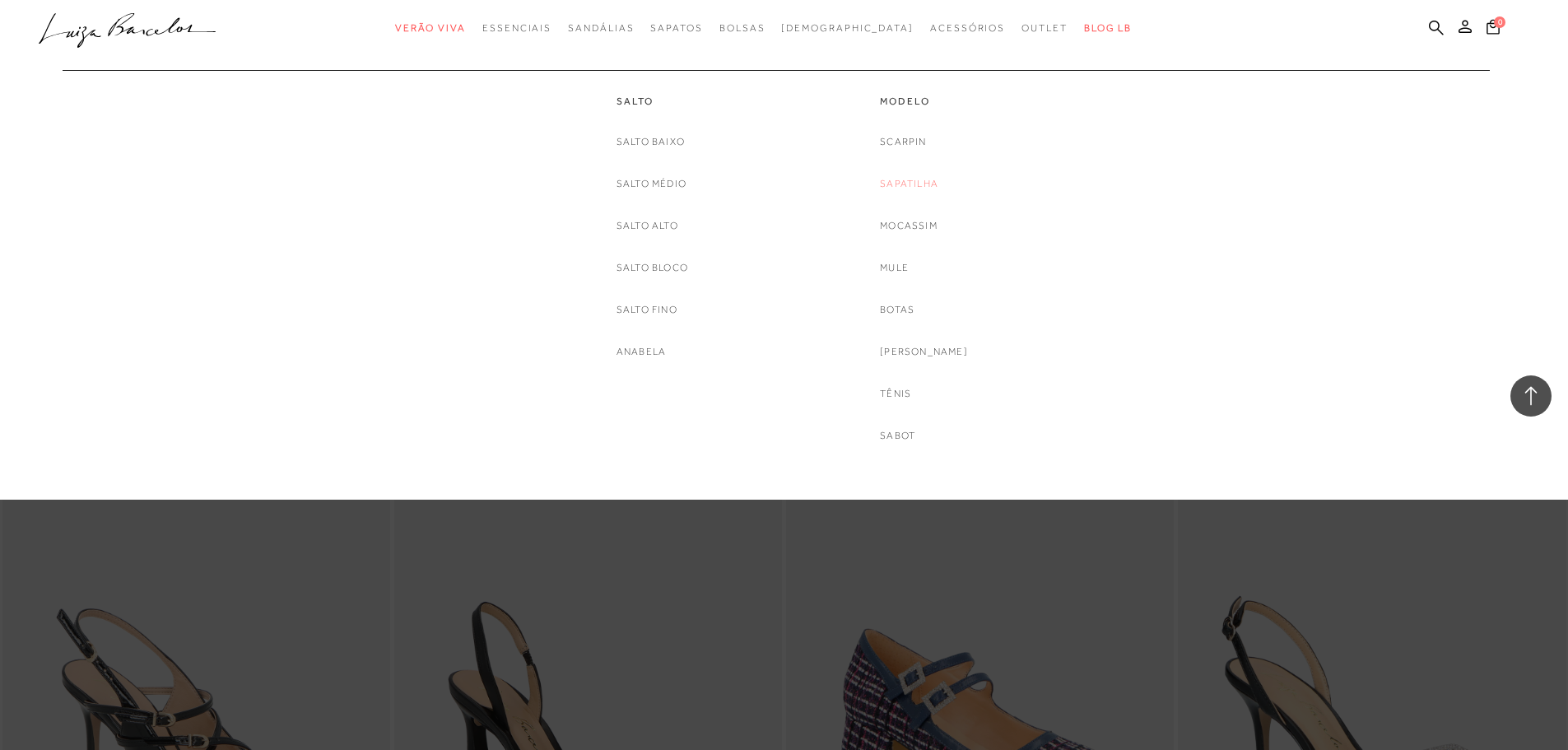
click at [932, 187] on link "Sapatilha" at bounding box center [908, 183] width 58 height 17
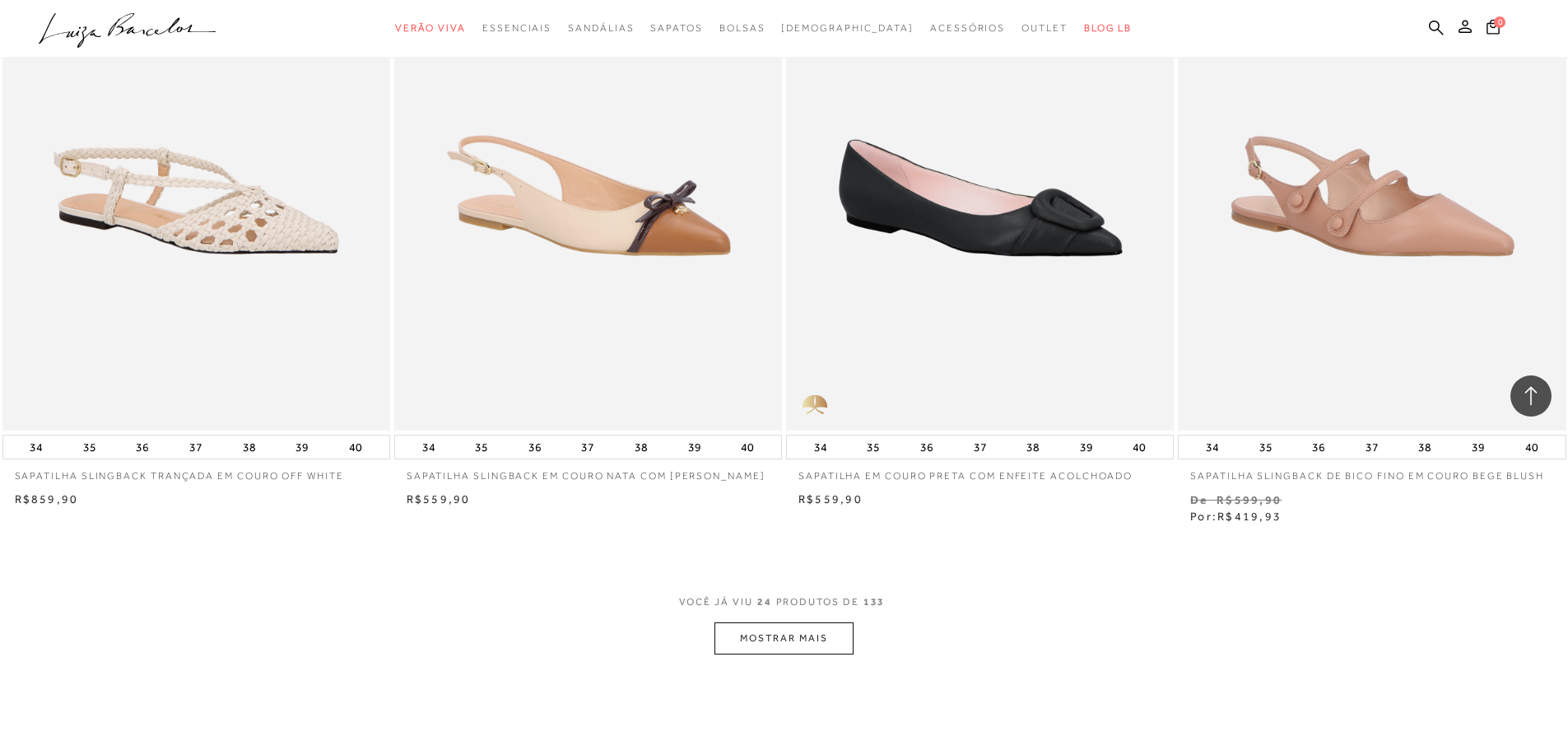
scroll to position [3735, 0]
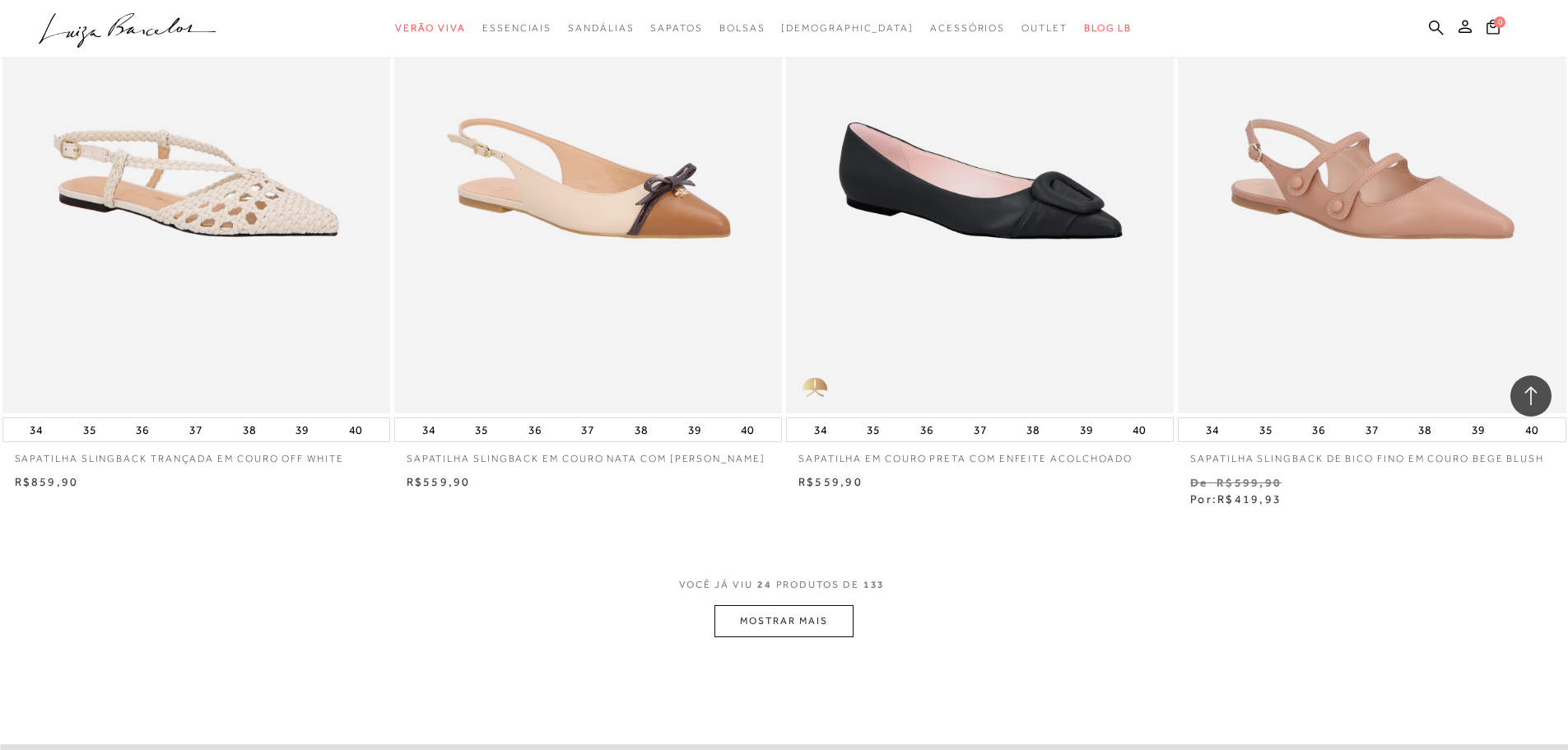
click at [806, 619] on button "MOSTRAR MAIS" at bounding box center [783, 620] width 138 height 32
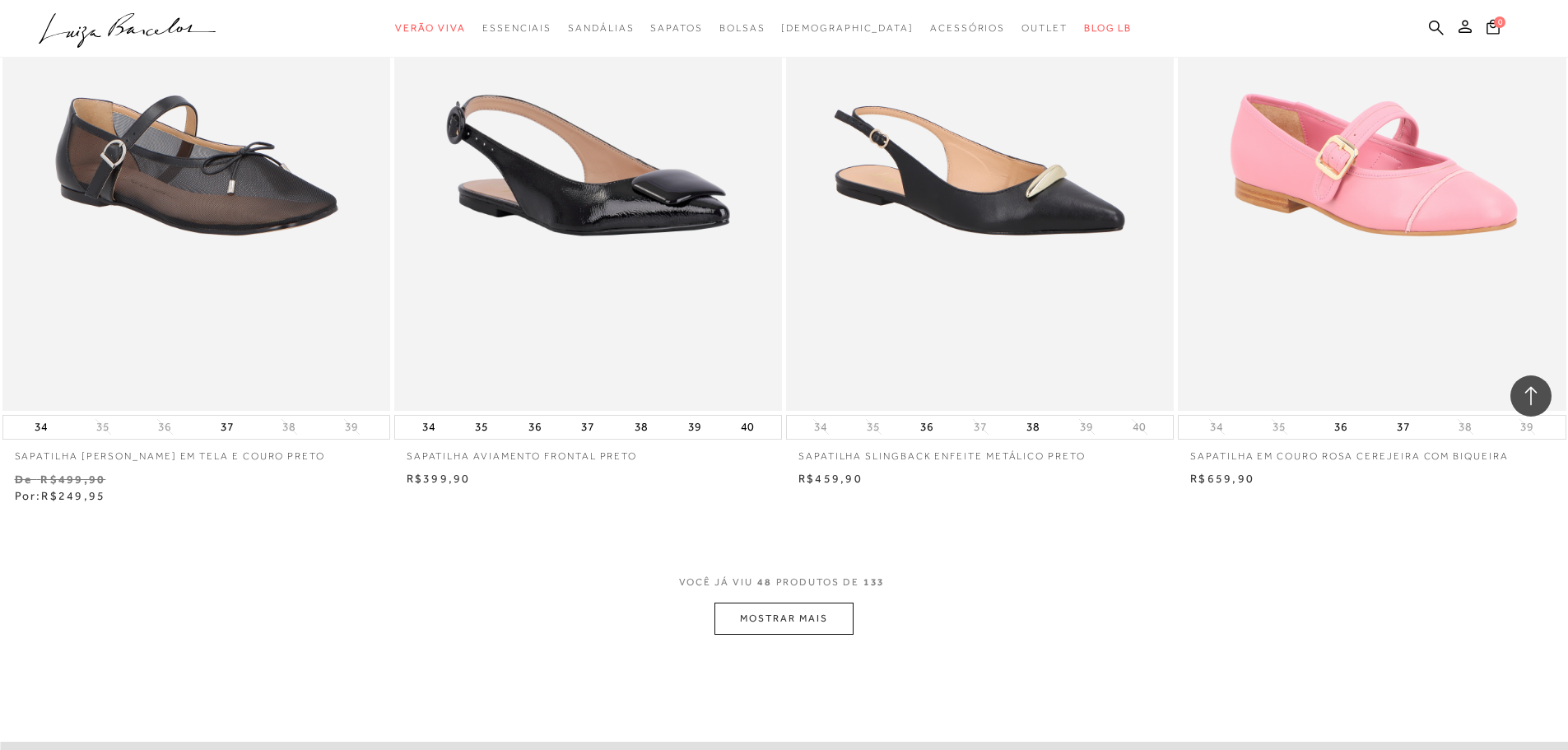
scroll to position [7957, 0]
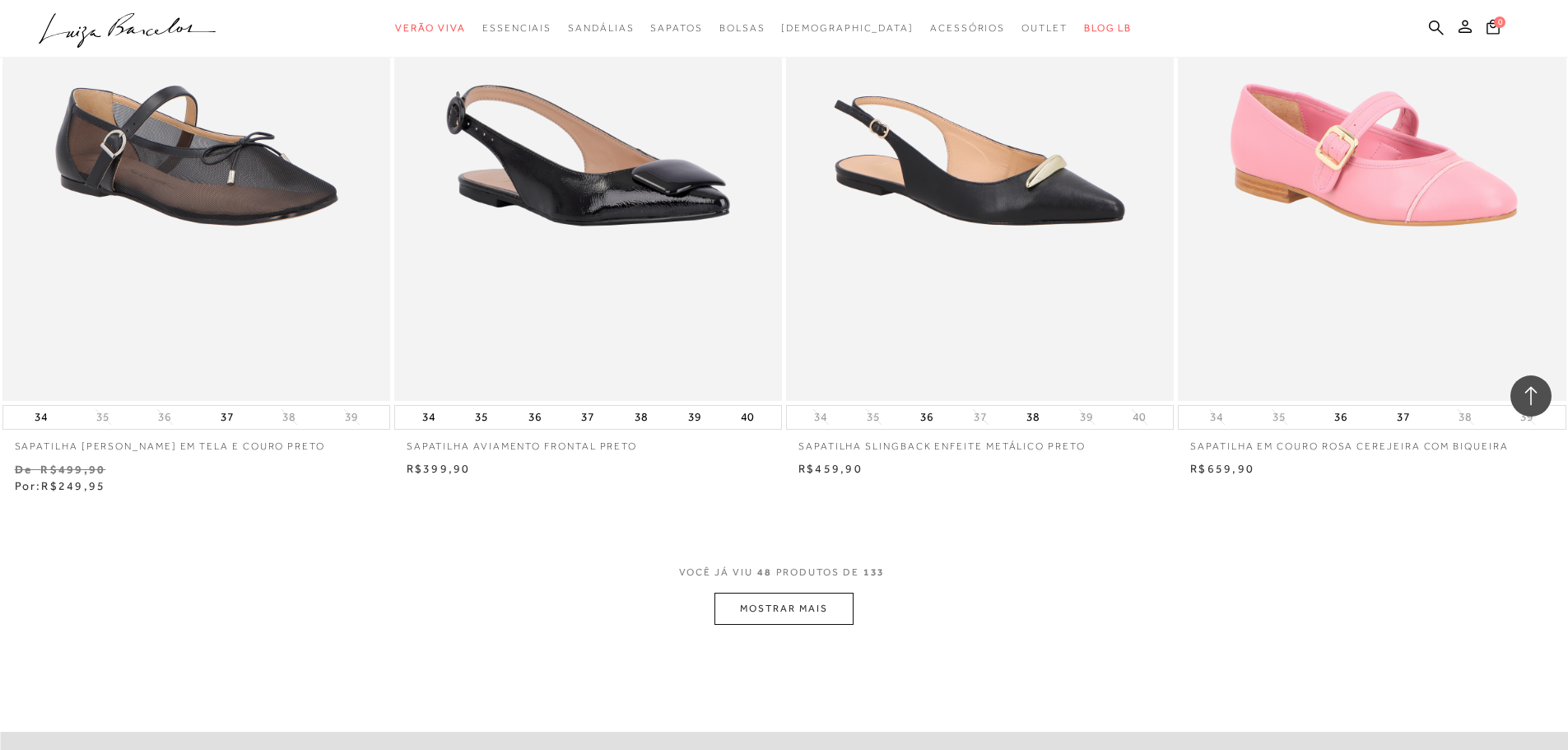
click at [826, 604] on button "MOSTRAR MAIS" at bounding box center [783, 608] width 138 height 32
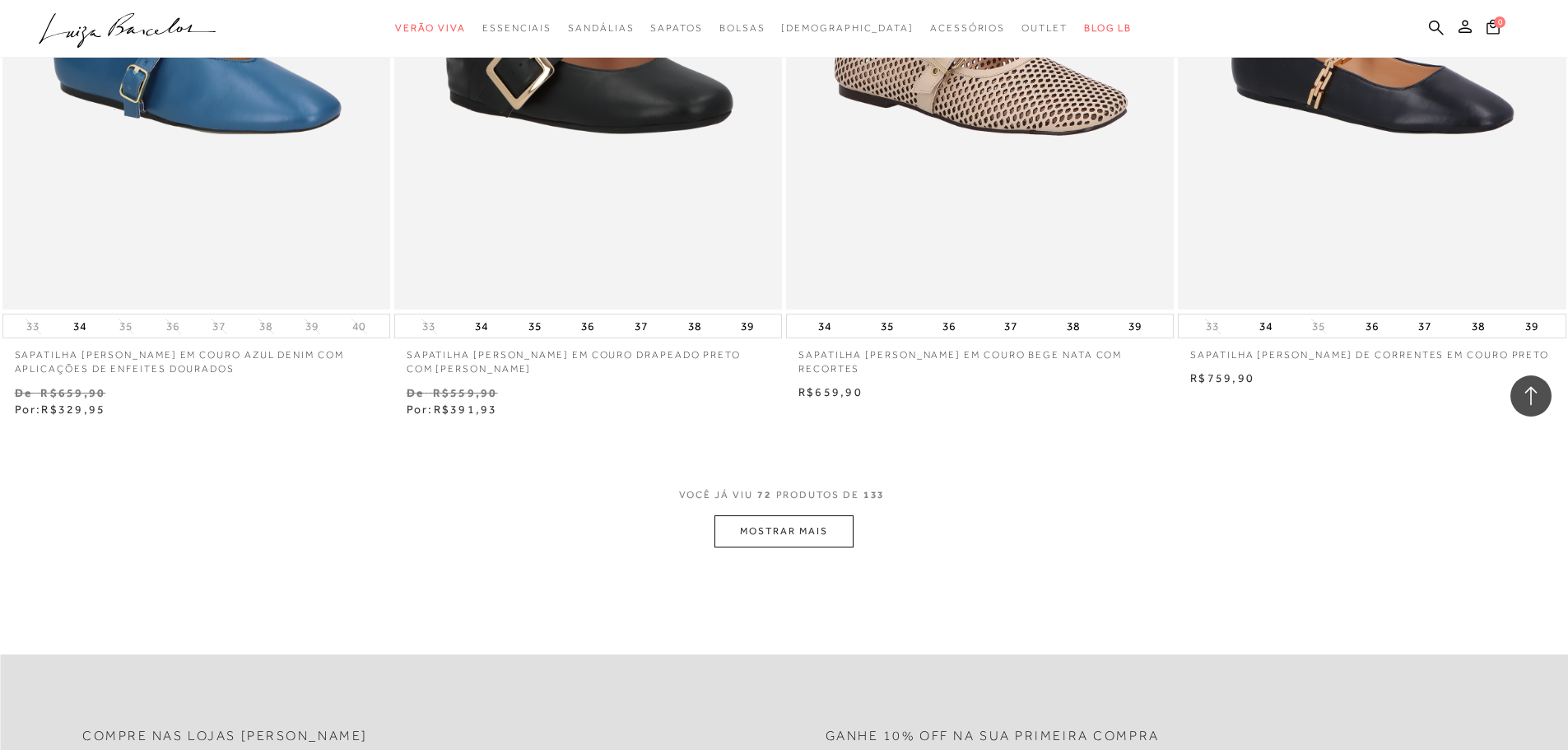
scroll to position [12334, 0]
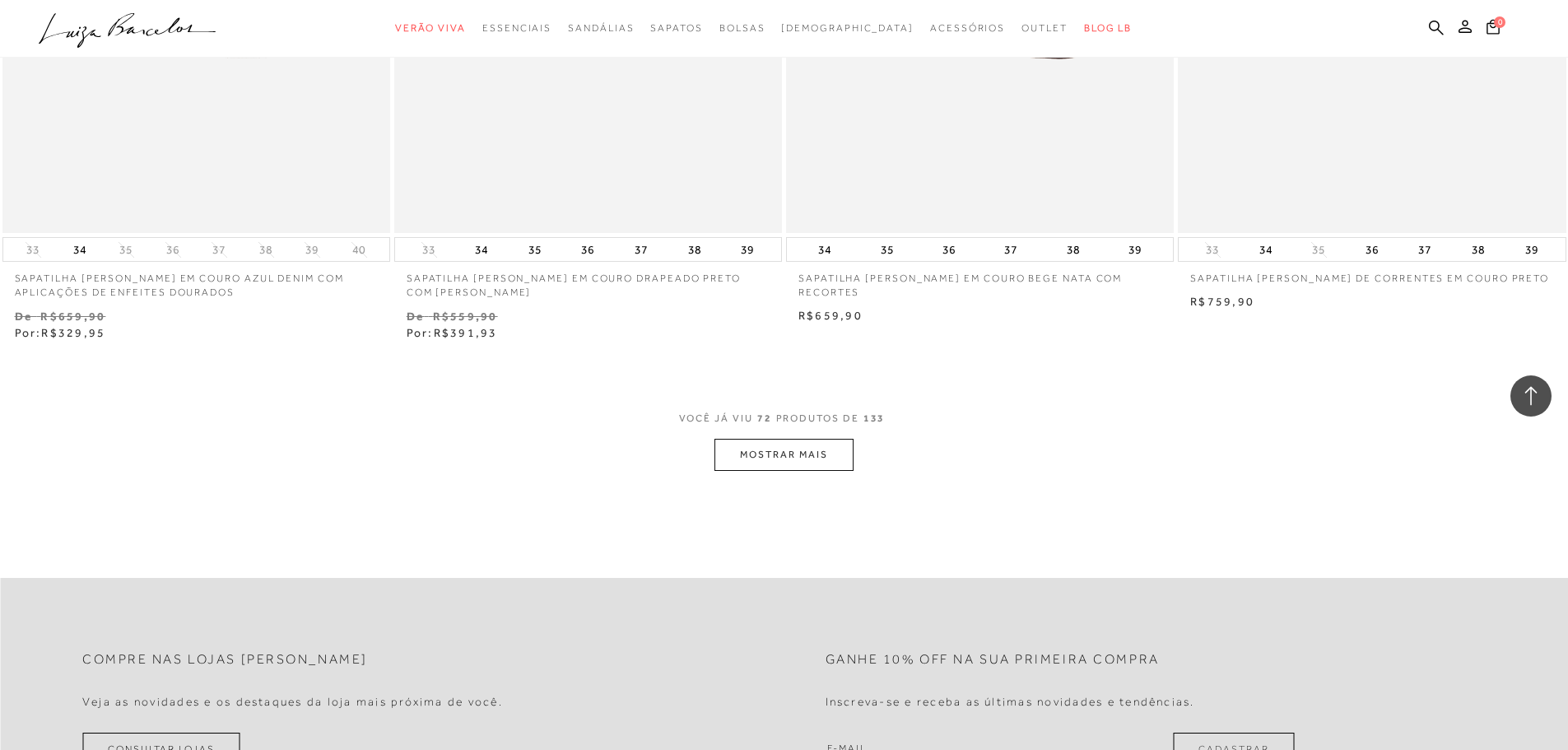
click at [804, 456] on button "MOSTRAR MAIS" at bounding box center [783, 455] width 138 height 32
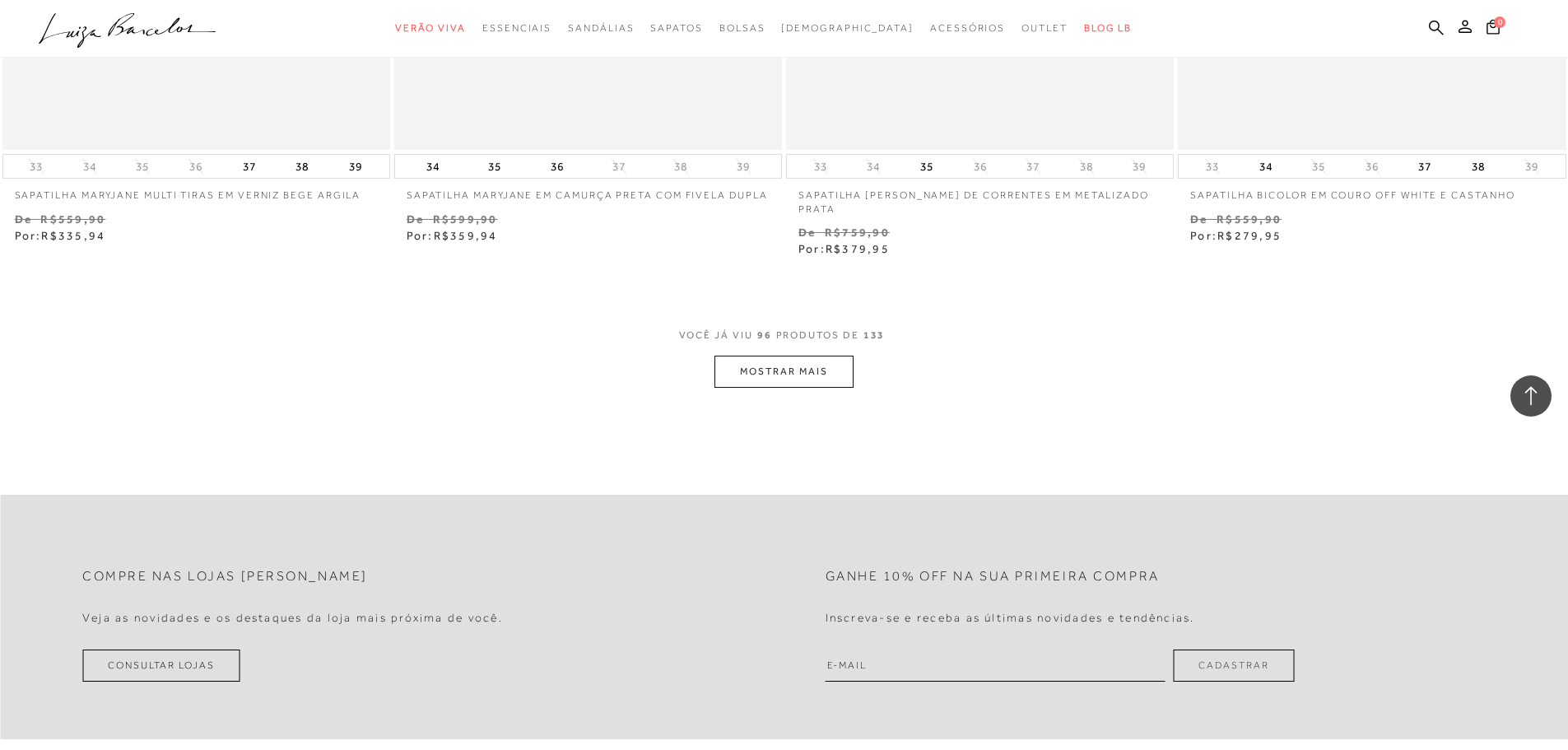
scroll to position [16695, 0]
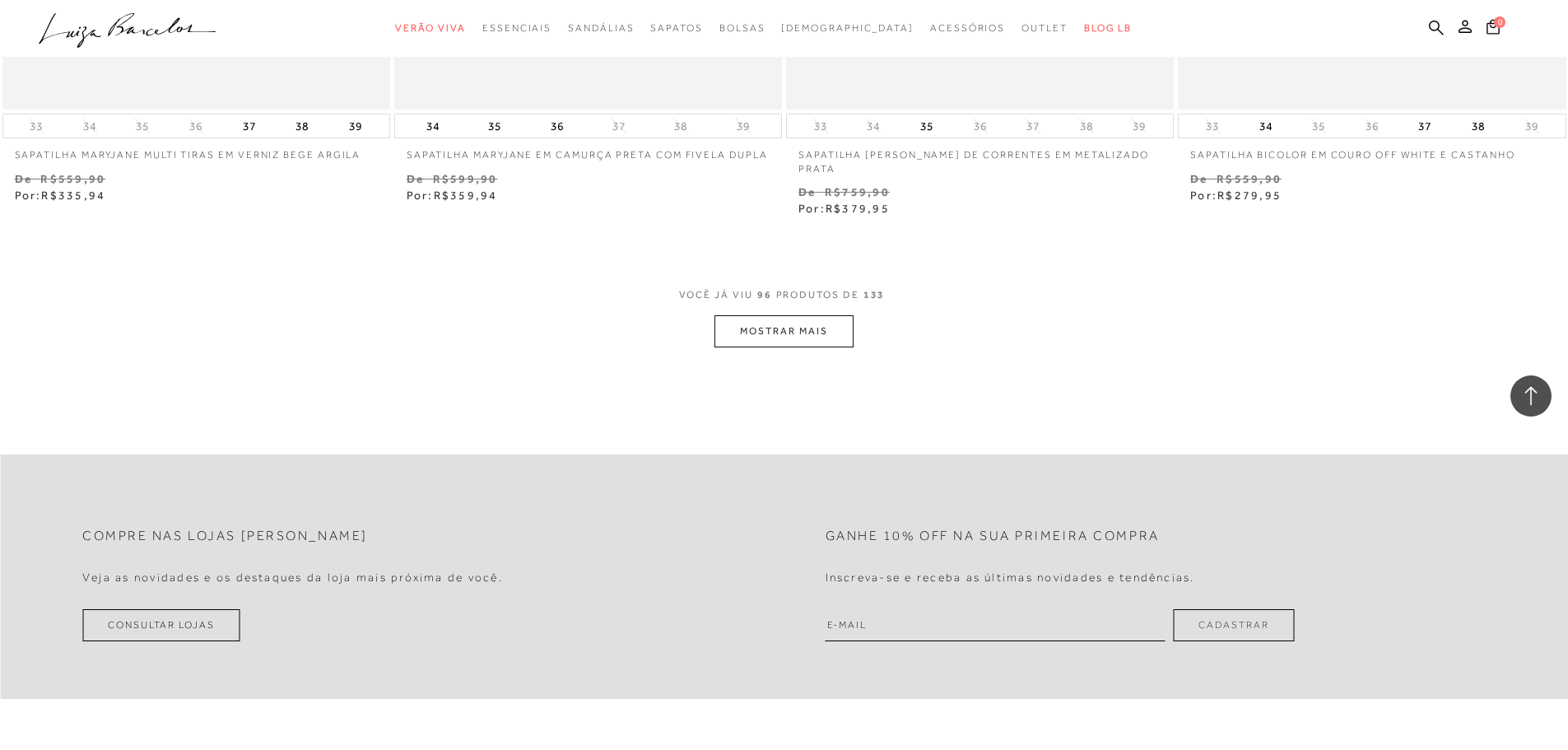
click at [806, 320] on button "MOSTRAR MAIS" at bounding box center [783, 331] width 138 height 32
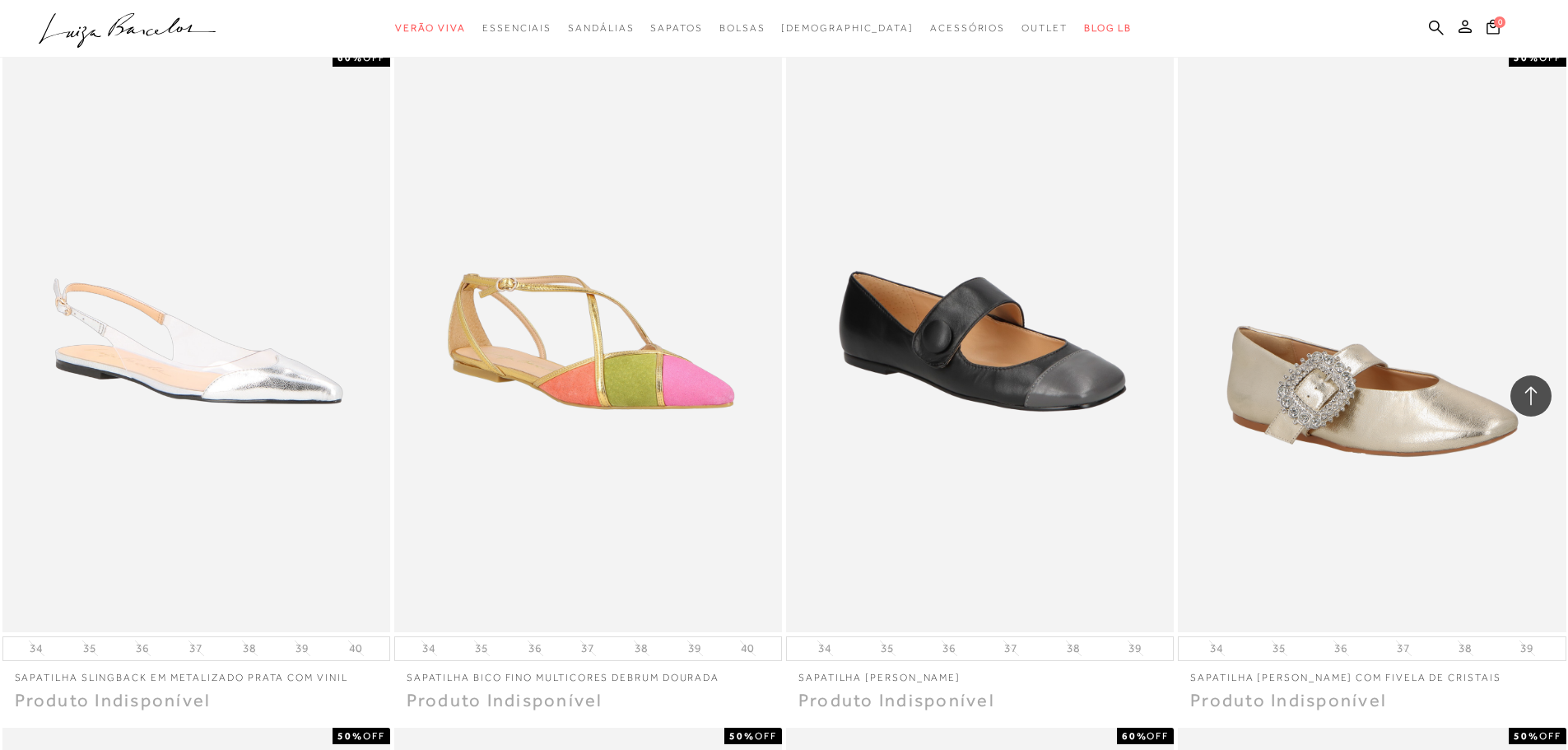
scroll to position [9642, 0]
